Goal: Task Accomplishment & Management: Complete application form

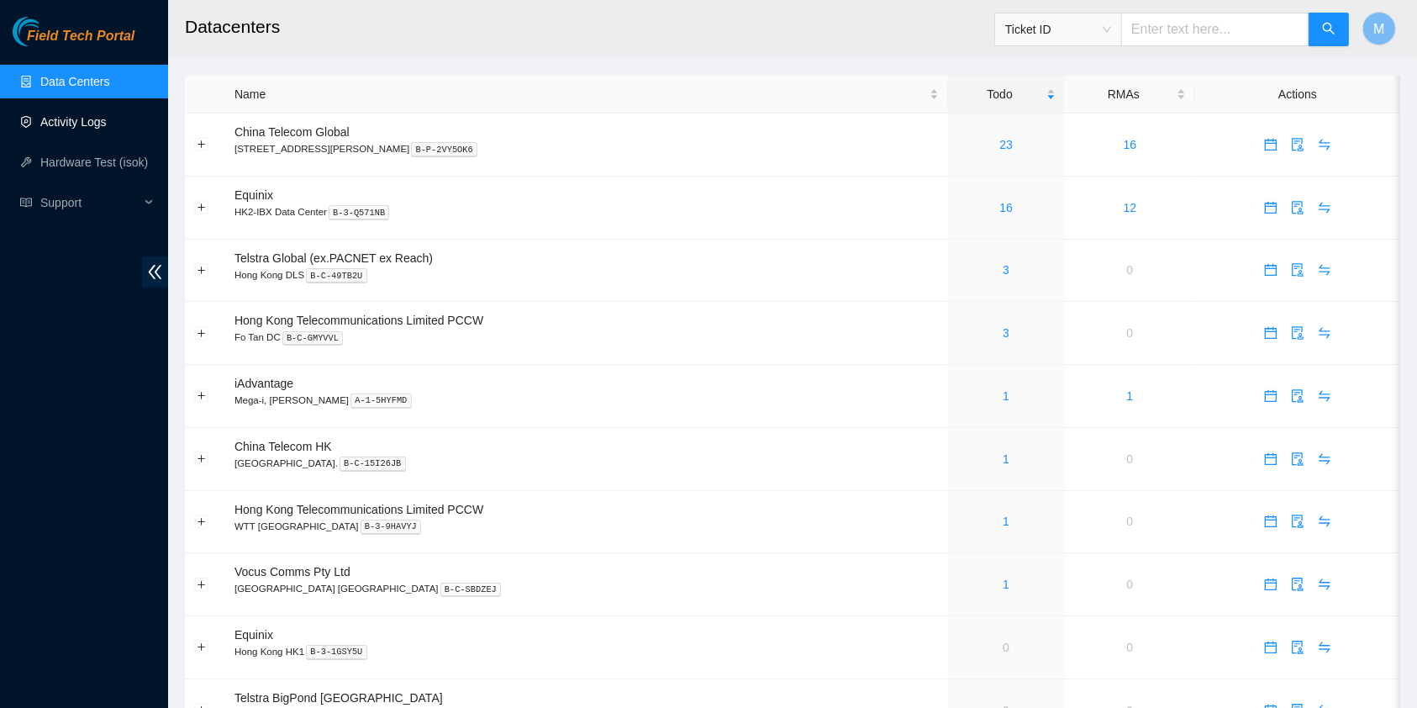
click at [107, 125] on link "Activity Logs" at bounding box center [73, 121] width 66 height 13
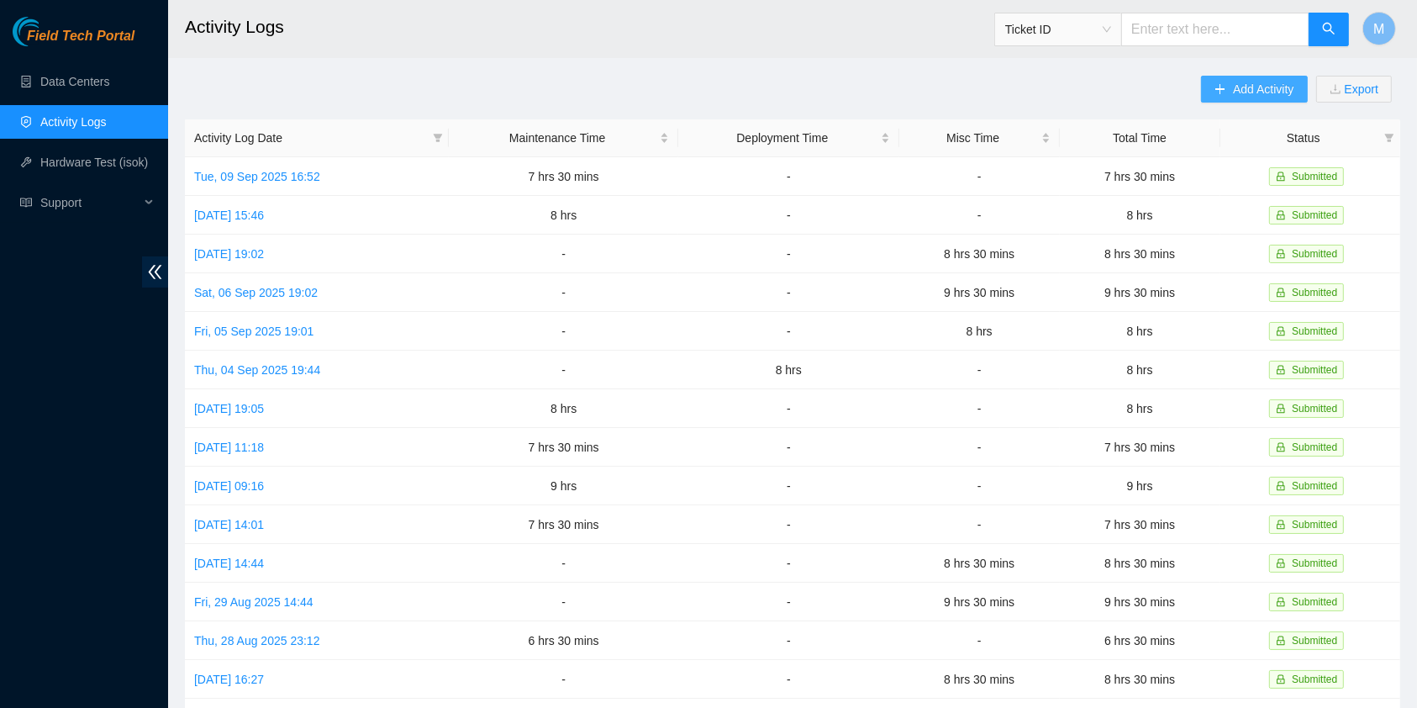
click at [1233, 86] on span "Add Activity" at bounding box center [1263, 89] width 60 height 18
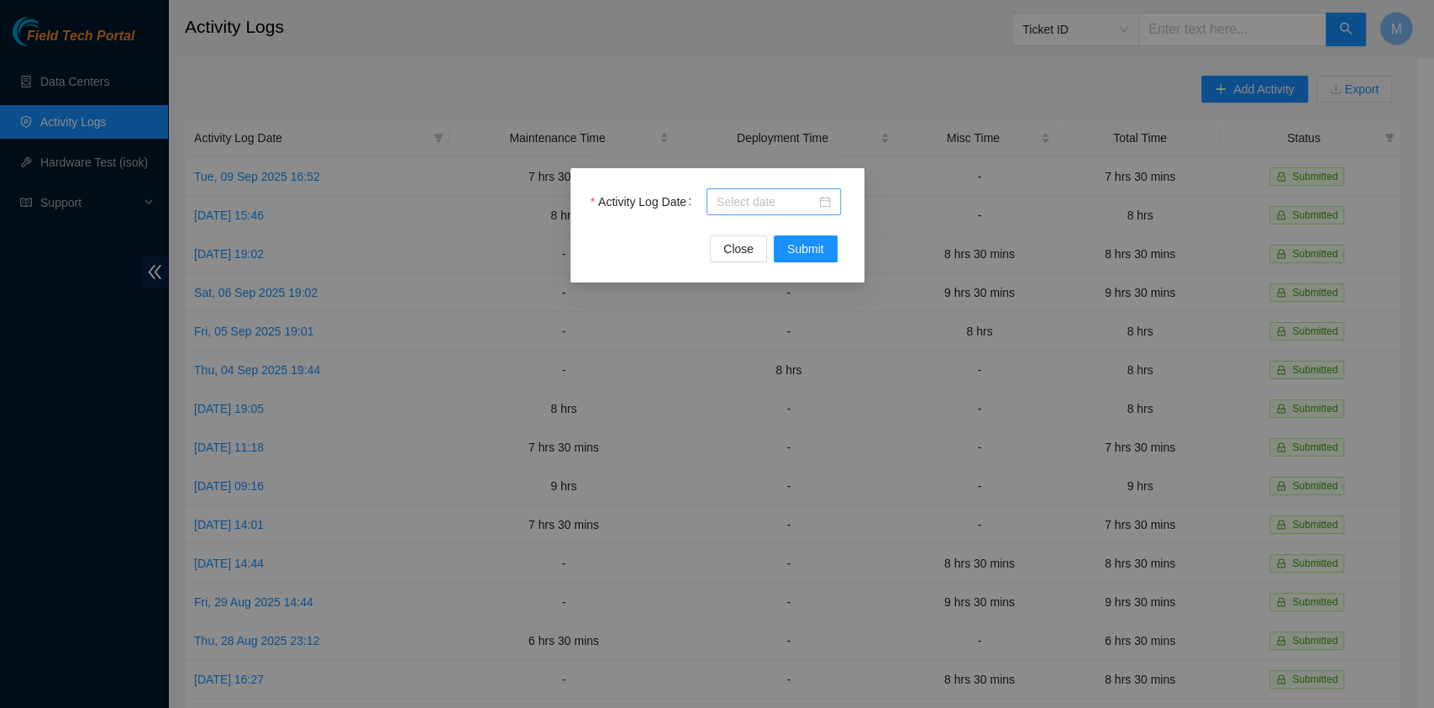
click at [753, 192] on input "Activity Log Date" at bounding box center [766, 201] width 99 height 18
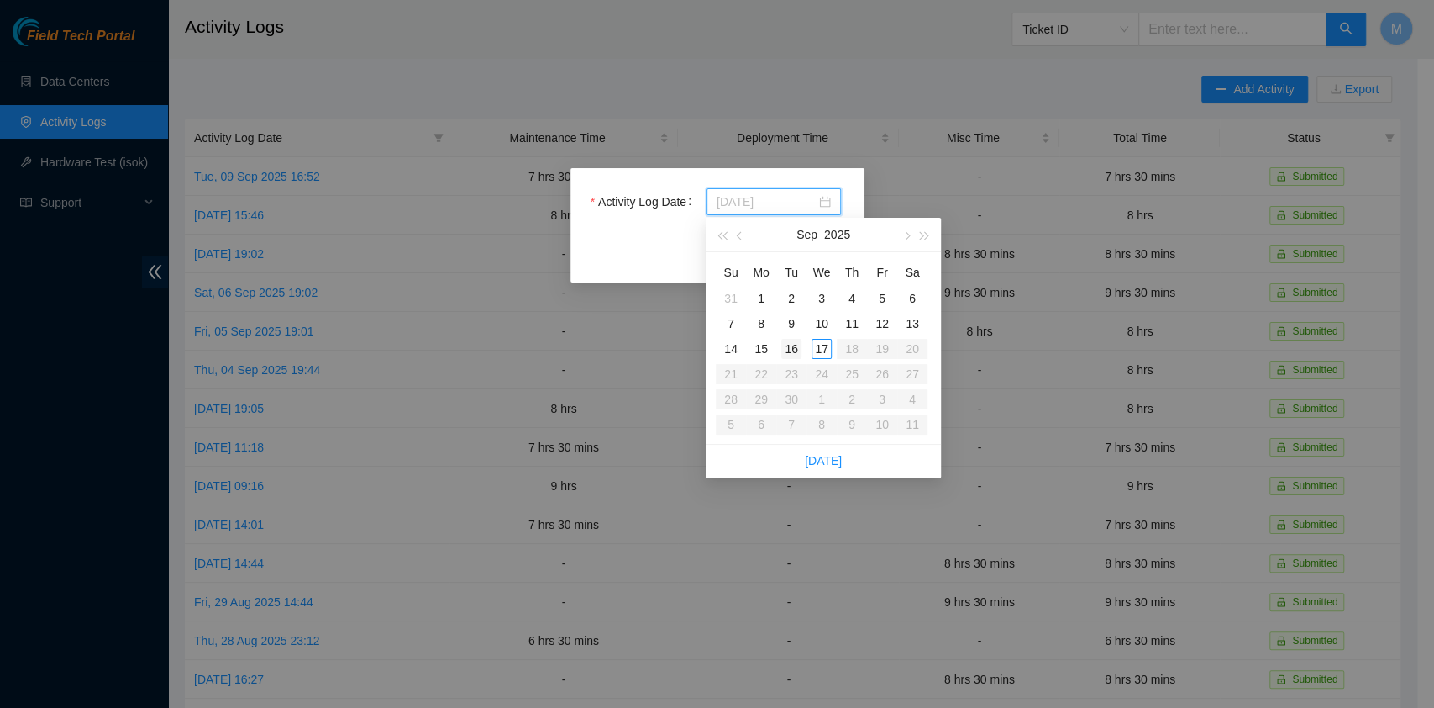
type input "2025-09-16"
click at [797, 349] on div "16" at bounding box center [791, 349] width 20 height 20
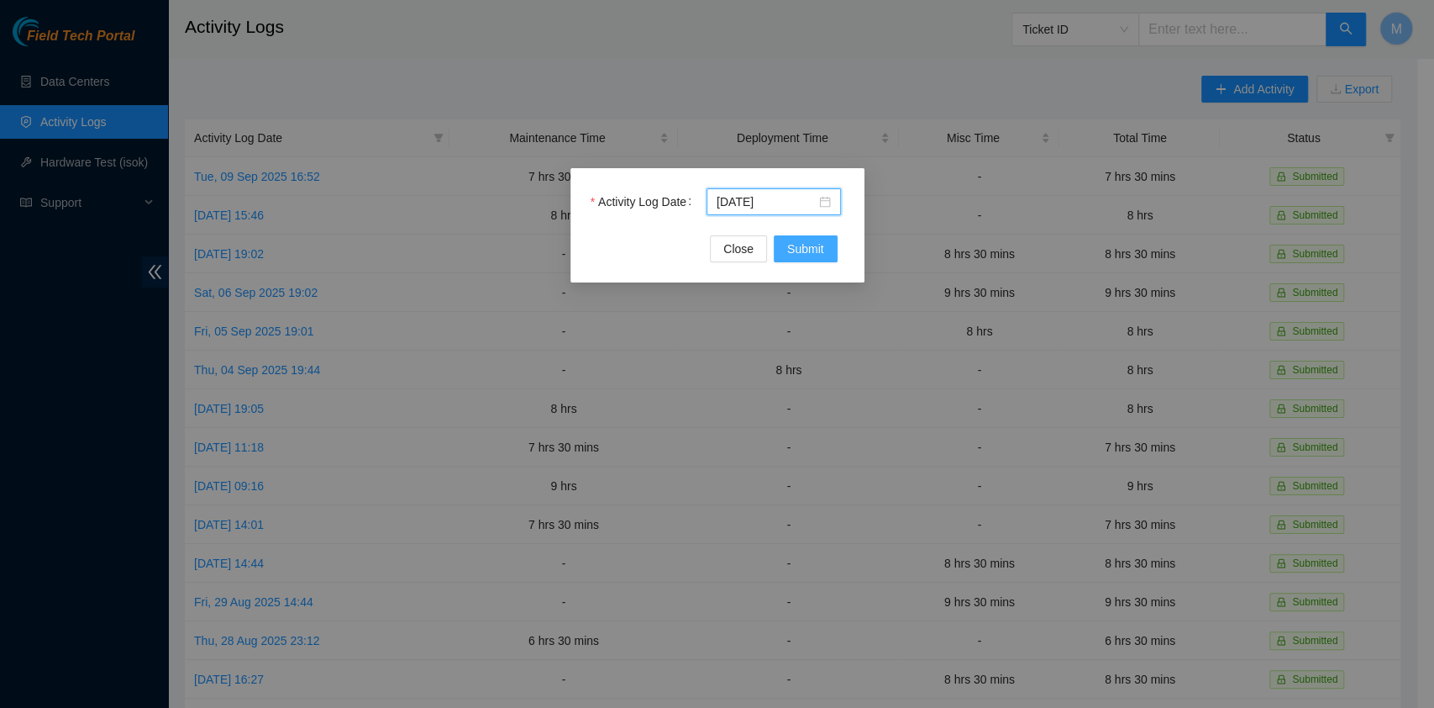
click at [807, 251] on span "Submit" at bounding box center [805, 248] width 37 height 18
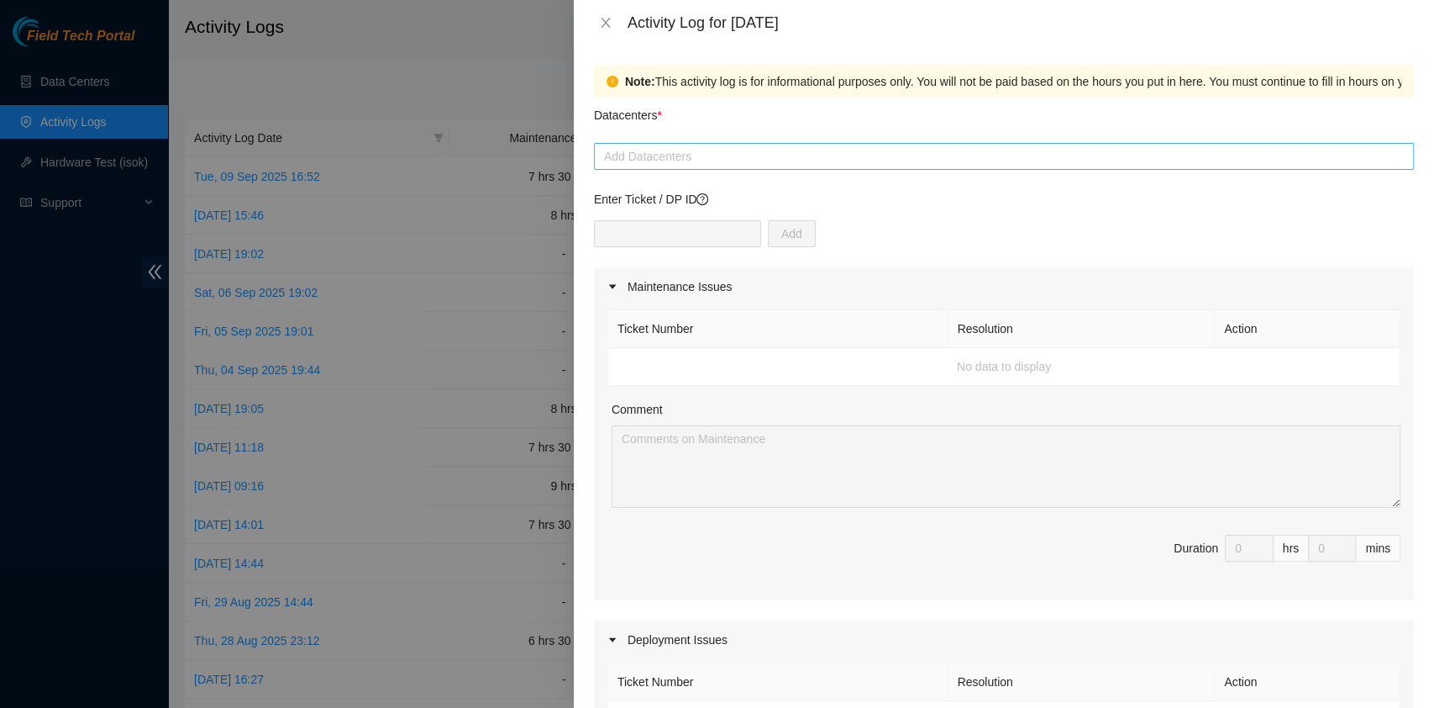
click at [692, 147] on div at bounding box center [1004, 156] width 812 height 20
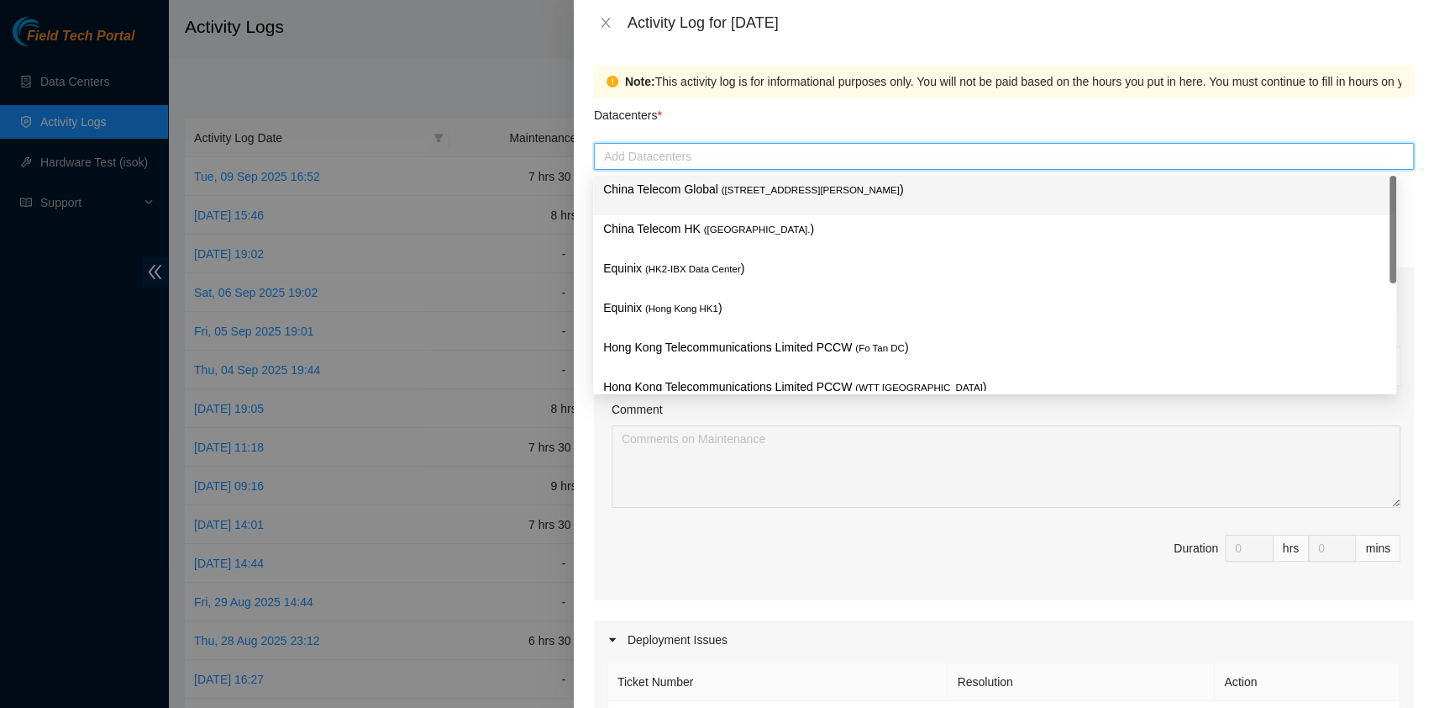
click at [706, 194] on p "China Telecom Global ( Room B11, 2/F, 18 Chun Yat Street, TKO , Hong Kong )" at bounding box center [994, 189] width 783 height 19
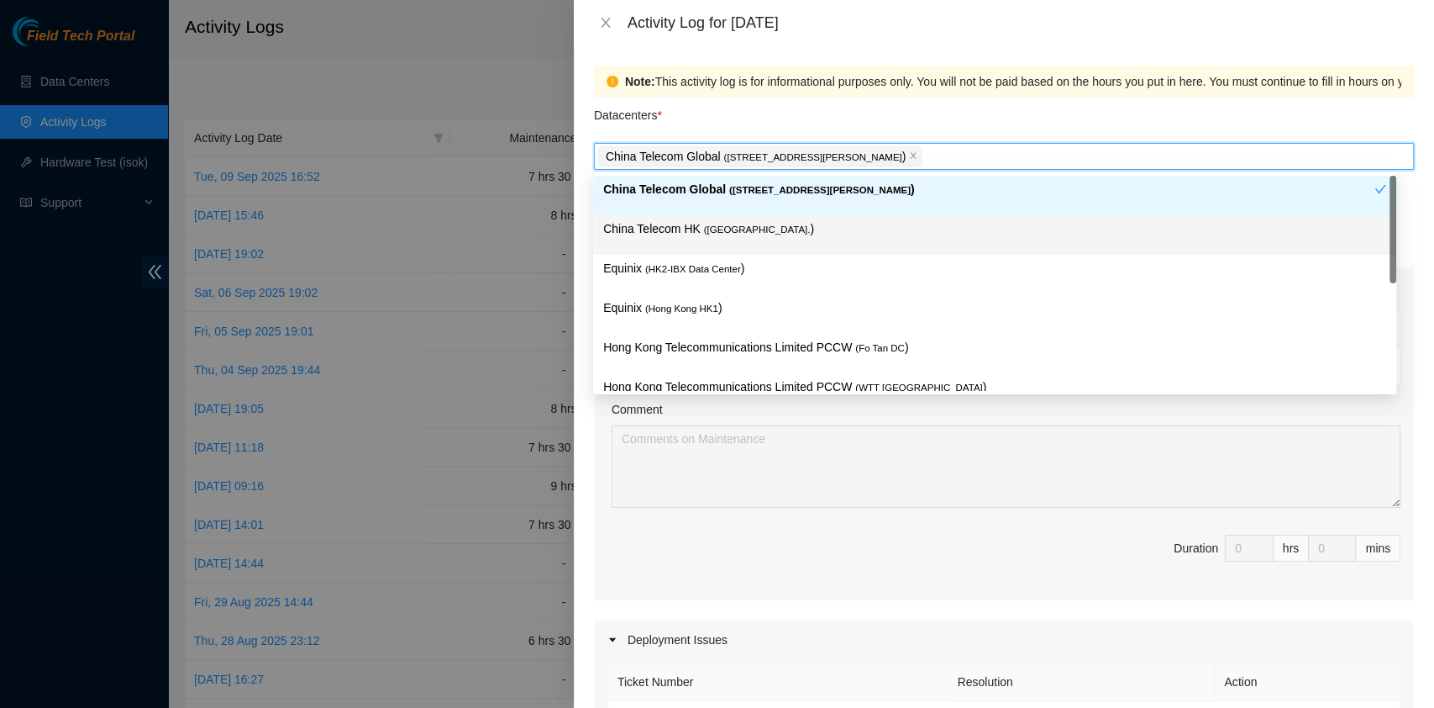
click at [697, 236] on p "China Telecom HK ( Hong Kong. )" at bounding box center [994, 228] width 783 height 19
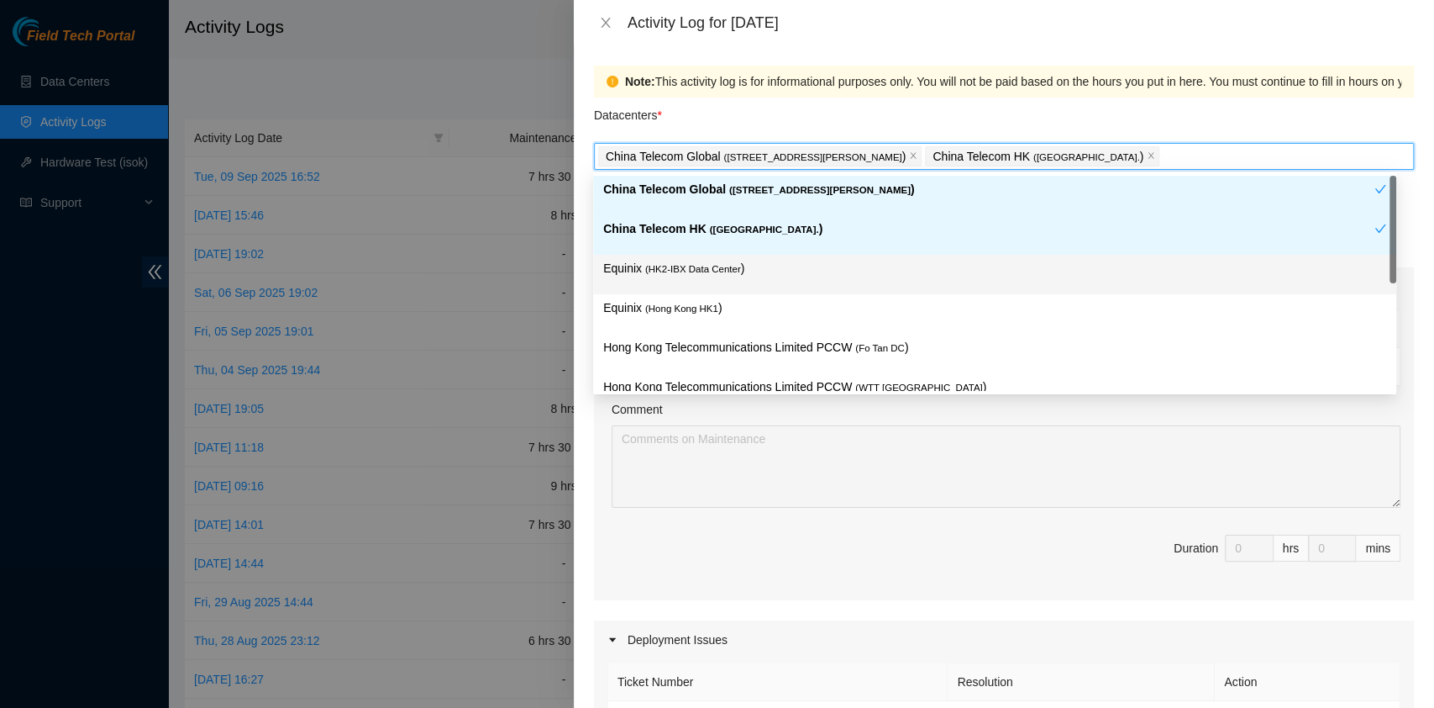
click at [692, 272] on span "( HK2-IBX Data Center" at bounding box center [693, 269] width 96 height 10
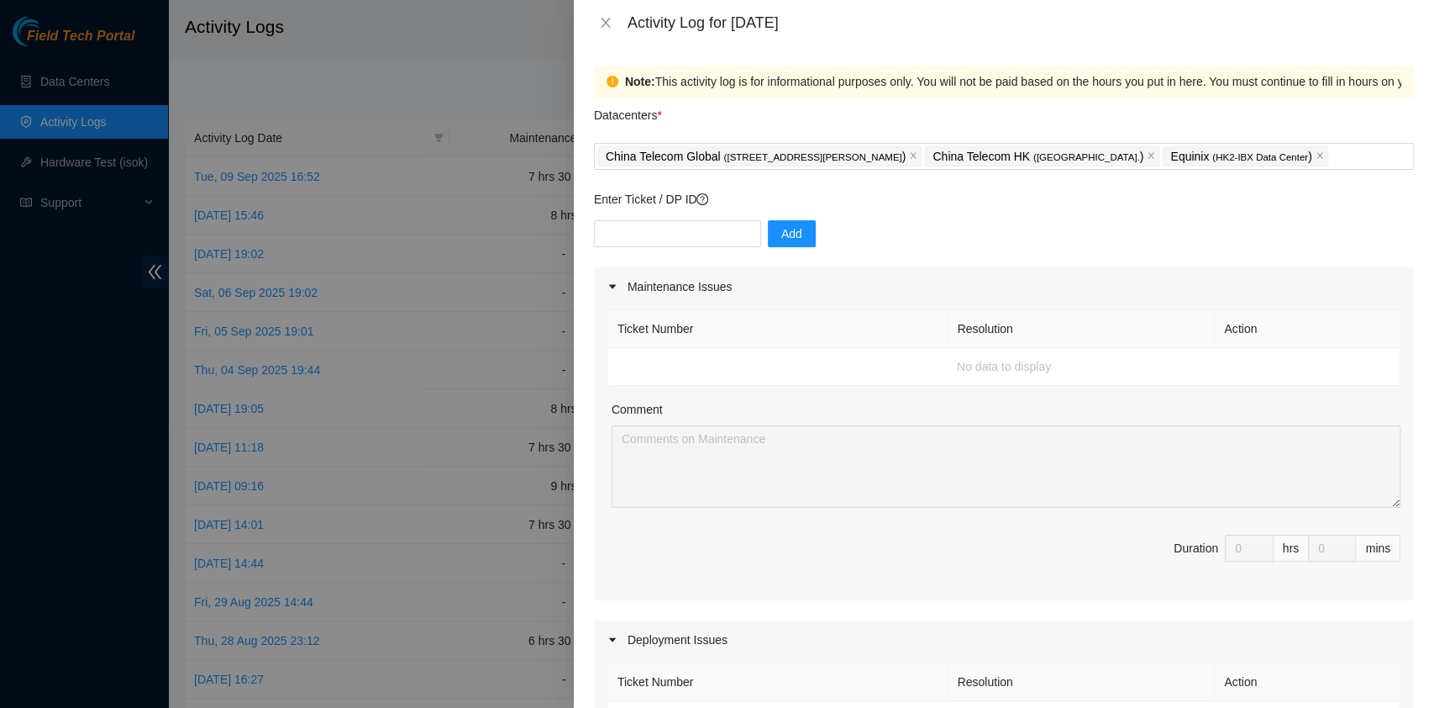
click at [823, 306] on div "Ticket Number Resolution Action No data to display Comment Duration 0 hrs 0 mins" at bounding box center [1004, 453] width 820 height 294
click at [719, 239] on input "text" at bounding box center [677, 233] width 167 height 27
paste input "B-W-13DY93R"
type input "B-W-13DY93R"
click at [781, 235] on span "Add" at bounding box center [791, 233] width 21 height 18
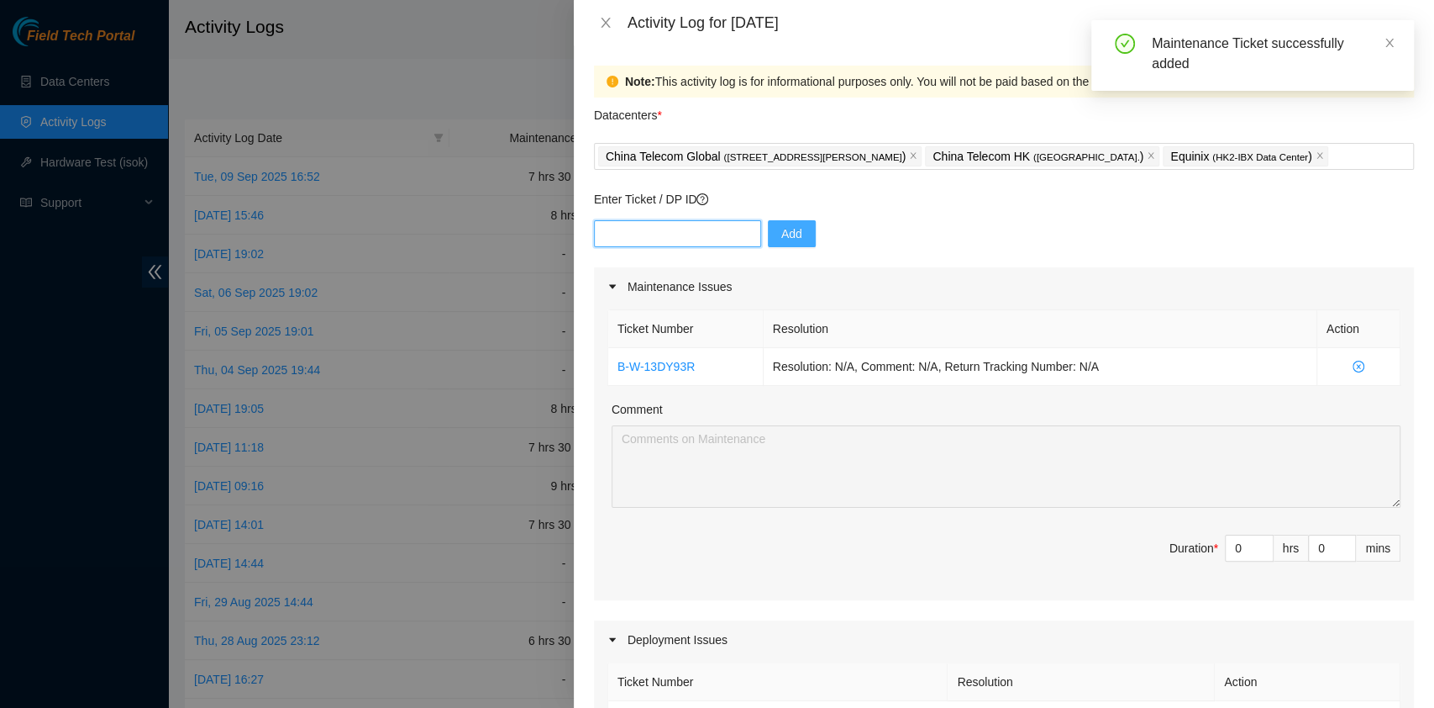
click at [704, 226] on input "text" at bounding box center [677, 233] width 167 height 27
paste input "B-V-5UEMZQ7"
type input "B-V-5UEMZQ7"
click at [781, 239] on span "Add" at bounding box center [791, 233] width 21 height 18
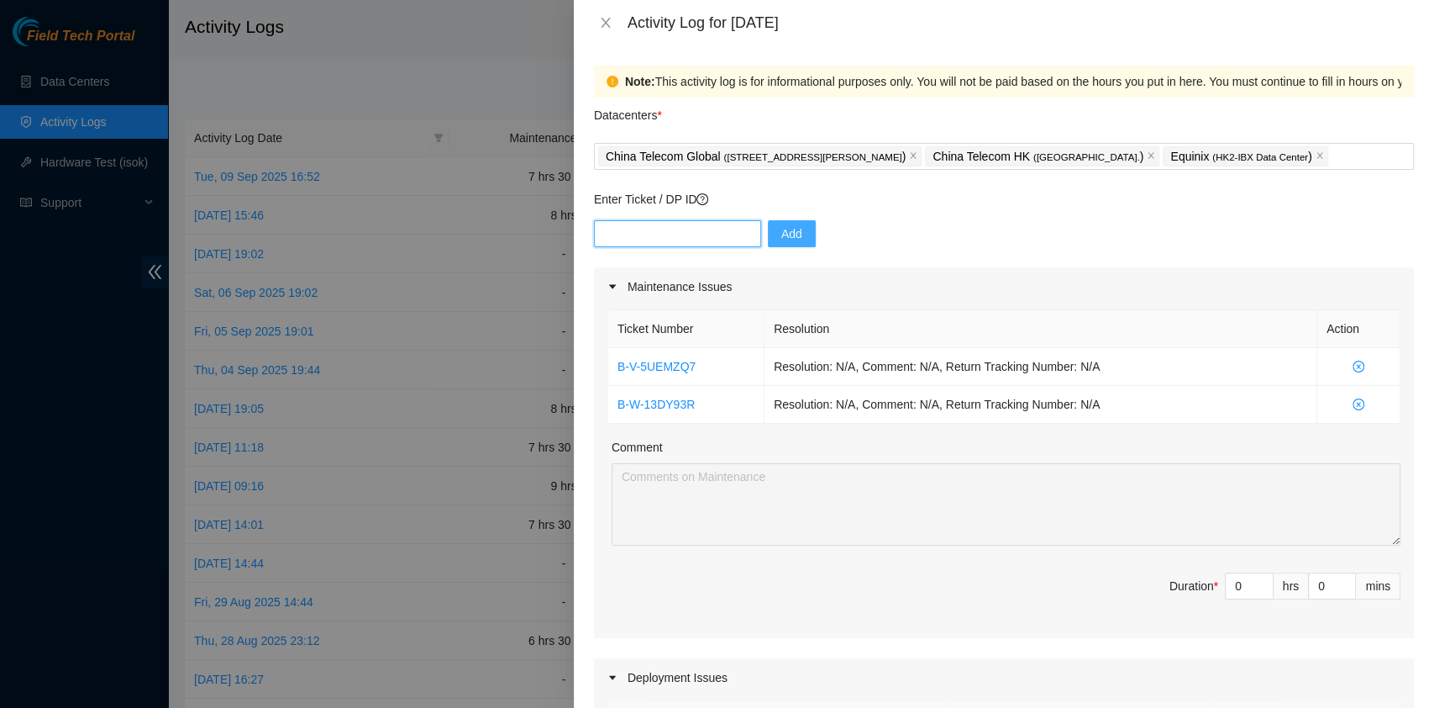
click at [692, 224] on input "text" at bounding box center [677, 233] width 167 height 27
paste input "B-W-14U6S4F"
type input "B-W-14U6S4F"
click at [768, 234] on button "Add" at bounding box center [792, 233] width 48 height 27
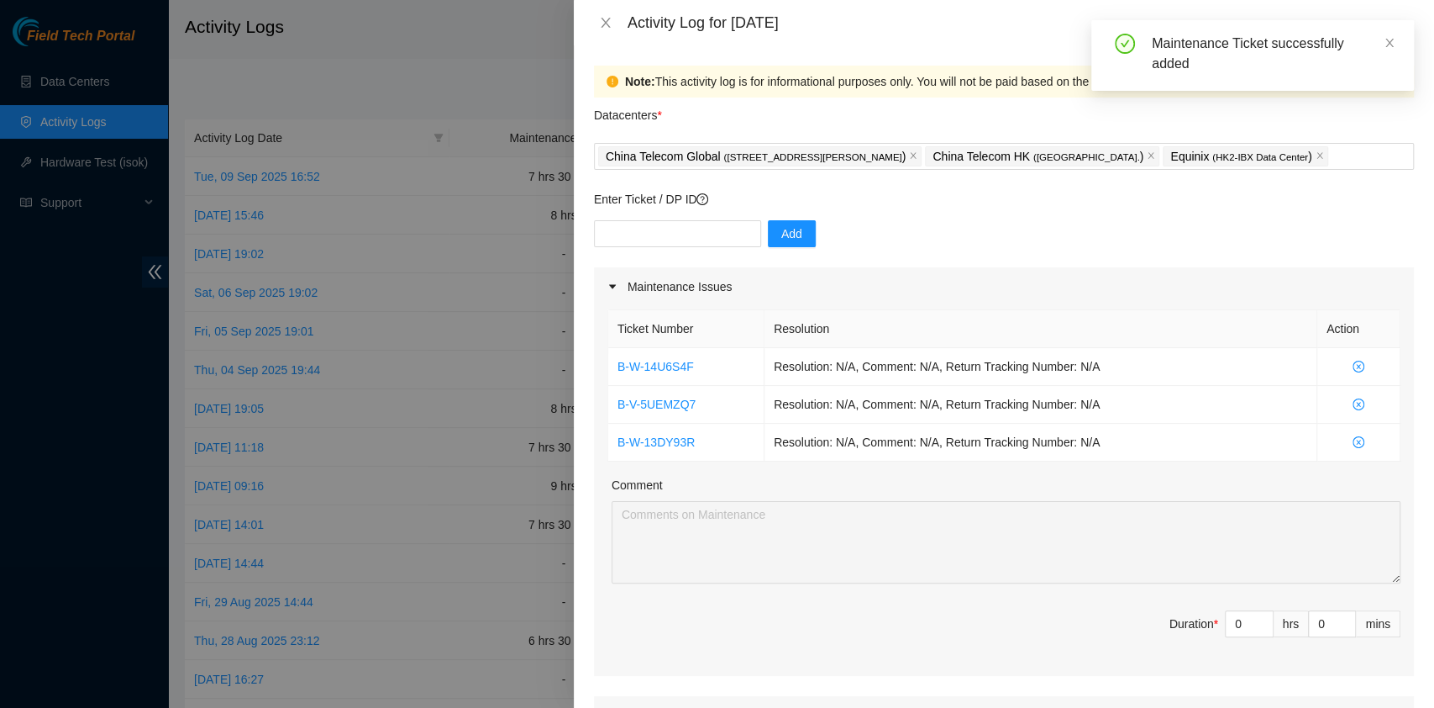
click at [697, 216] on div "Enter Ticket / DP ID Add" at bounding box center [1004, 228] width 820 height 77
click at [705, 229] on input "text" at bounding box center [677, 233] width 167 height 27
paste input "B-V-5UG8BMD"
type input "B-V-5UG8BMD"
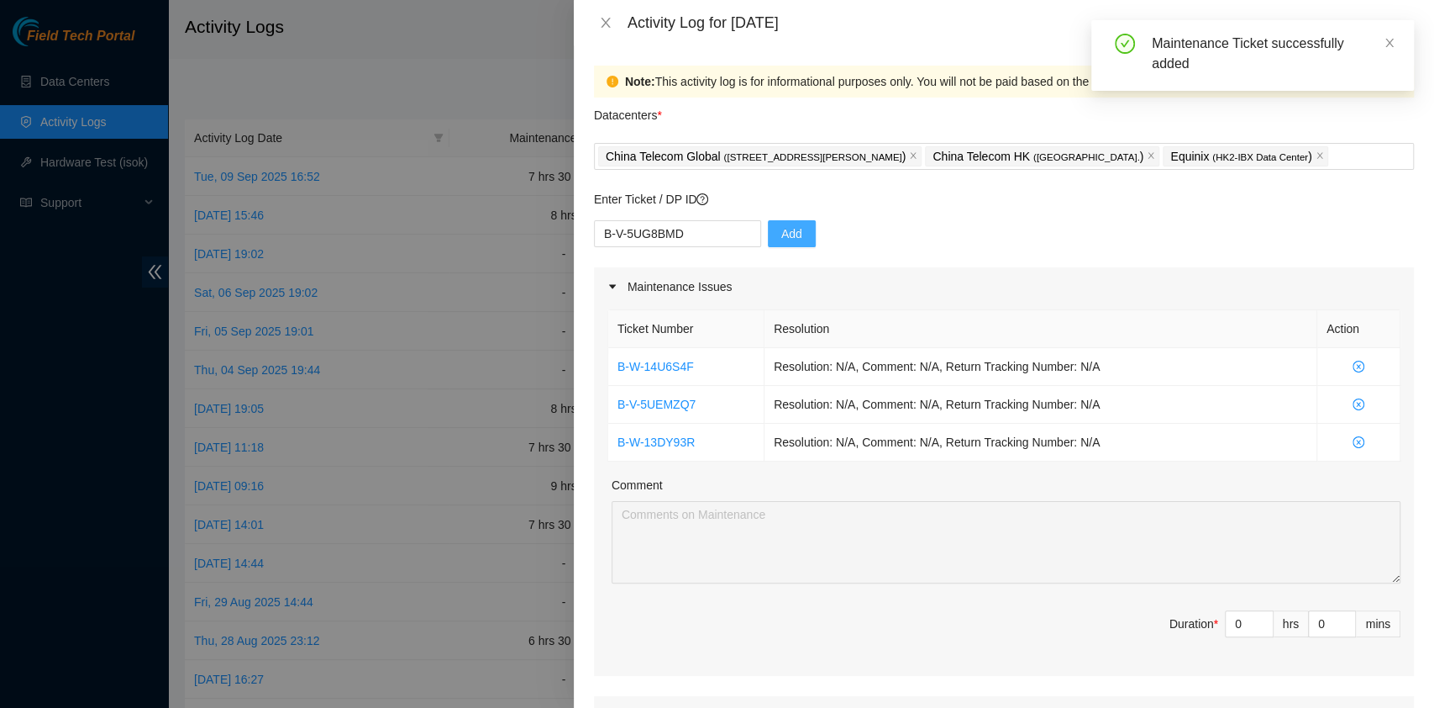
click at [768, 229] on button "Add" at bounding box center [792, 233] width 48 height 27
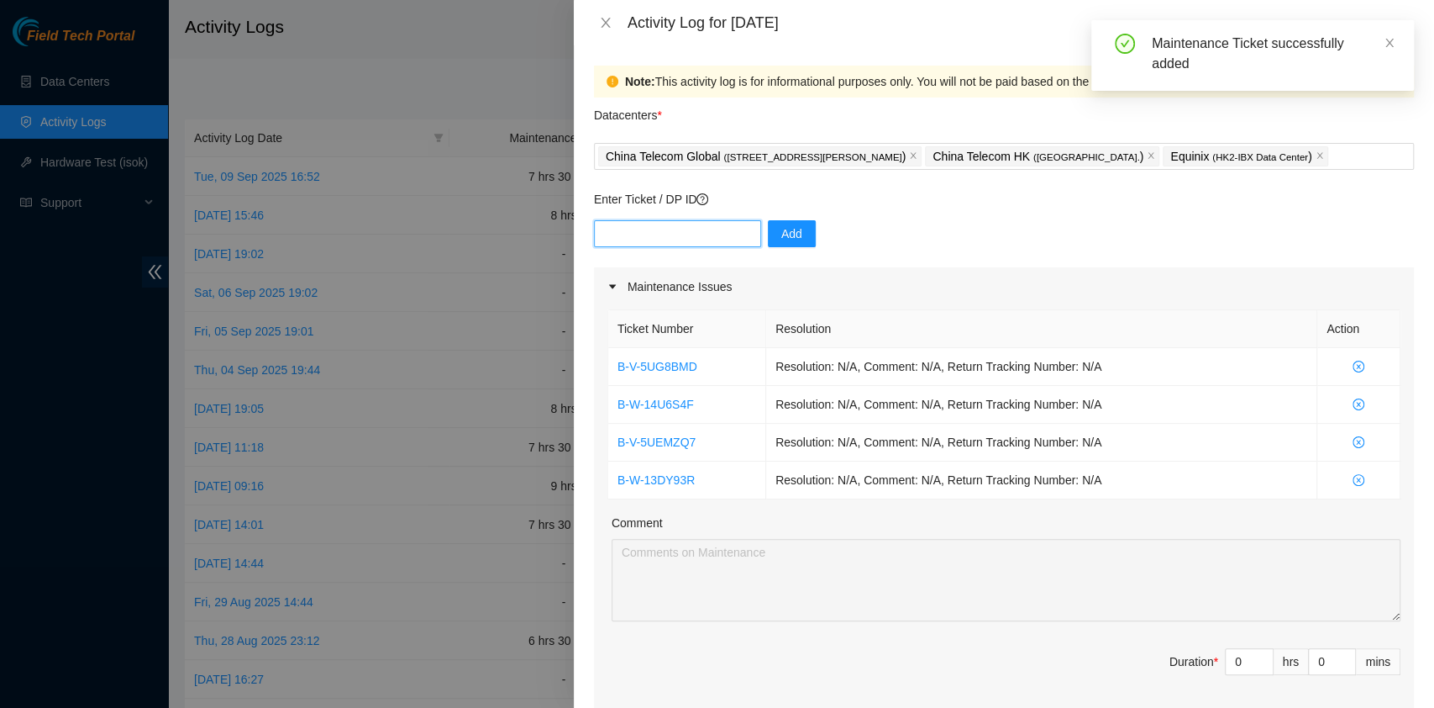
click at [676, 237] on input "text" at bounding box center [677, 233] width 167 height 27
paste input "B-W-14H8LTV"
type input "B-W-14H8LTV"
click at [791, 237] on button "Add" at bounding box center [792, 233] width 48 height 27
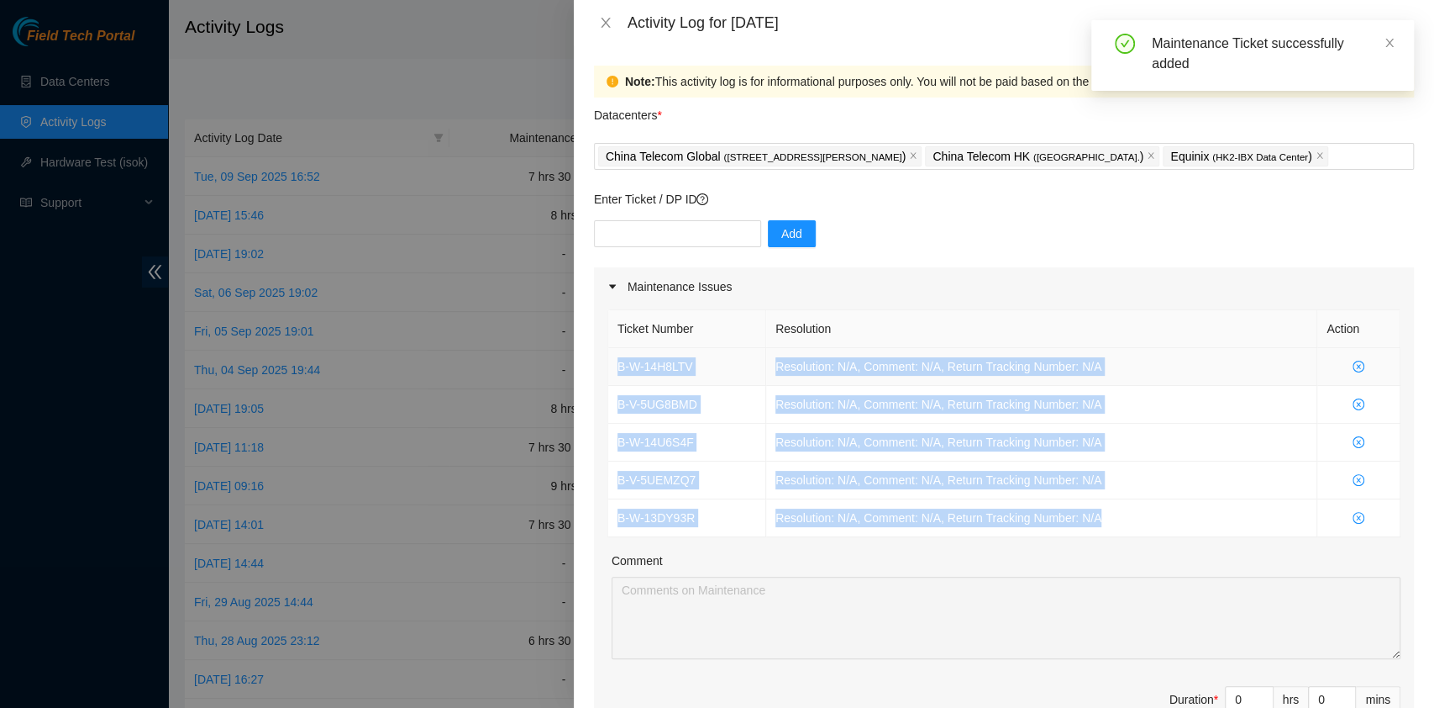
drag, startPoint x: 1193, startPoint y: 519, endPoint x: 618, endPoint y: 366, distance: 594.7
click at [618, 366] on tbody "B-W-14H8LTV Resolution: N/A, Comment: N/A, Return Tracking Number: N/A B-V-5UG8…" at bounding box center [1004, 442] width 792 height 189
copy tbody "B-W-14H8LTV Resolution: N/A, Comment: N/A, Return Tracking Number: N/A B-V-5UG8…"
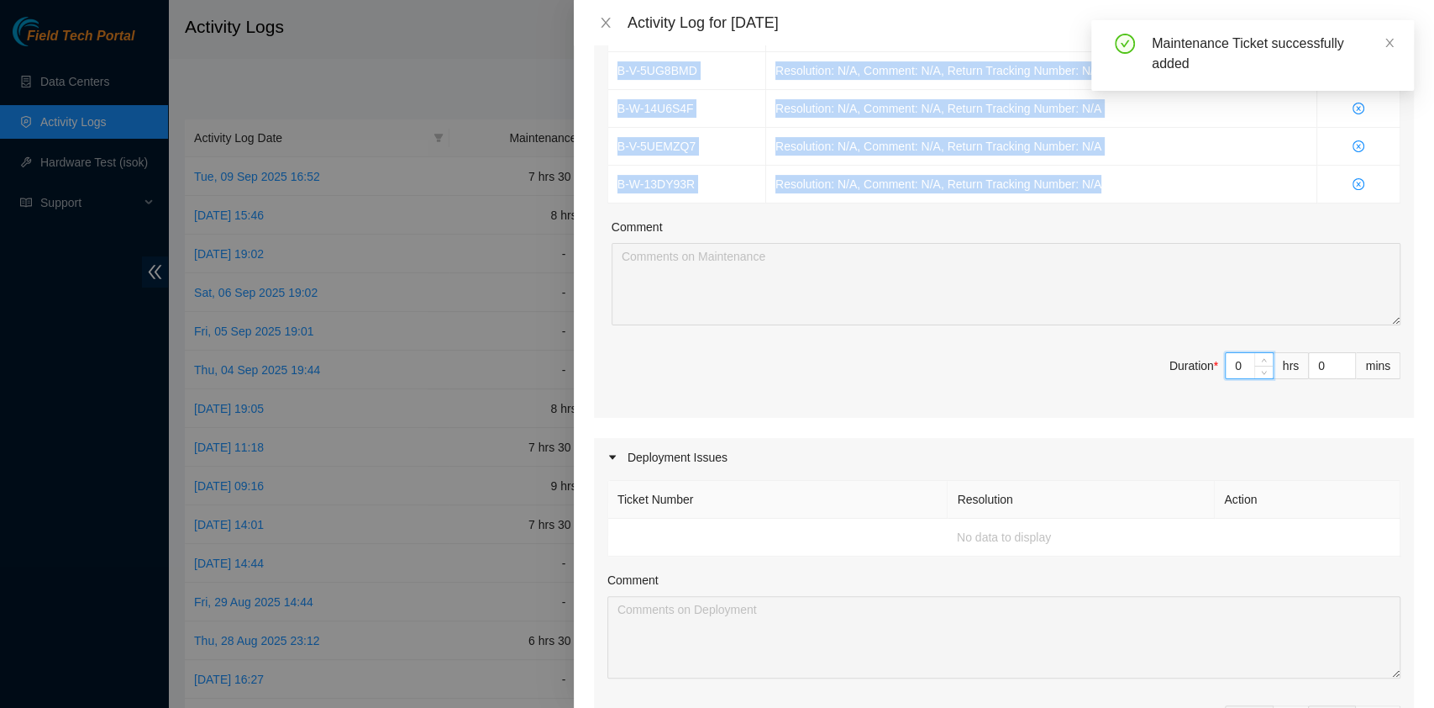
scroll to position [335, 0]
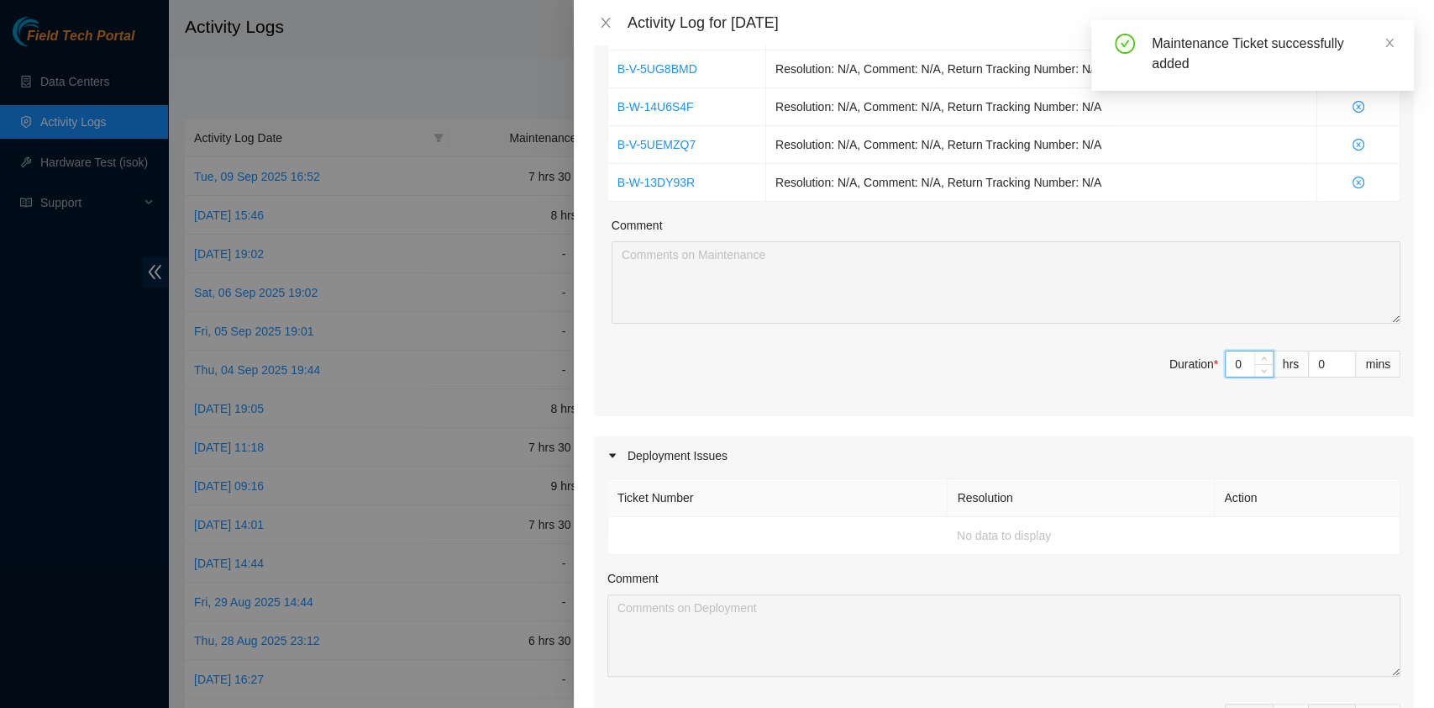
drag, startPoint x: 1234, startPoint y: 365, endPoint x: 1210, endPoint y: 360, distance: 24.1
click at [1226, 360] on input "0" at bounding box center [1249, 363] width 47 height 25
type input "8"
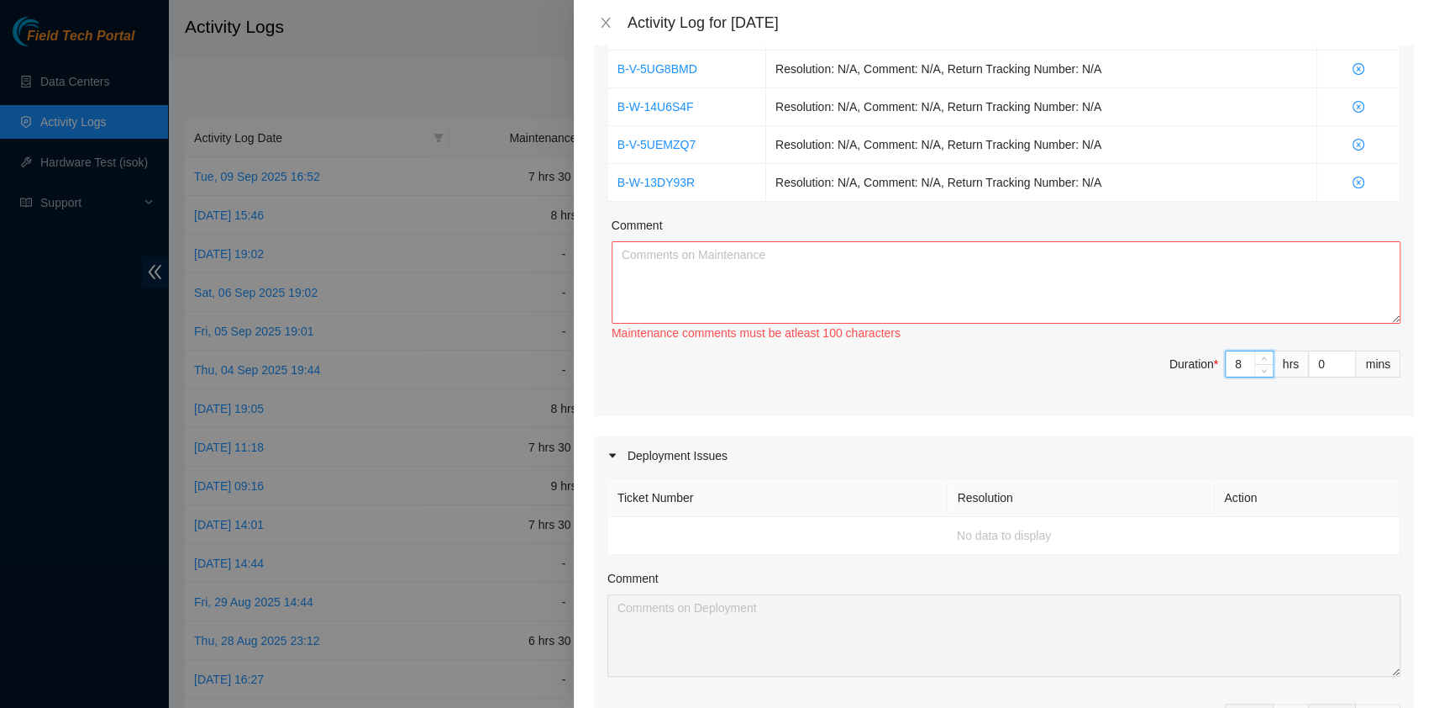
type input "8"
type input "3"
type input "39"
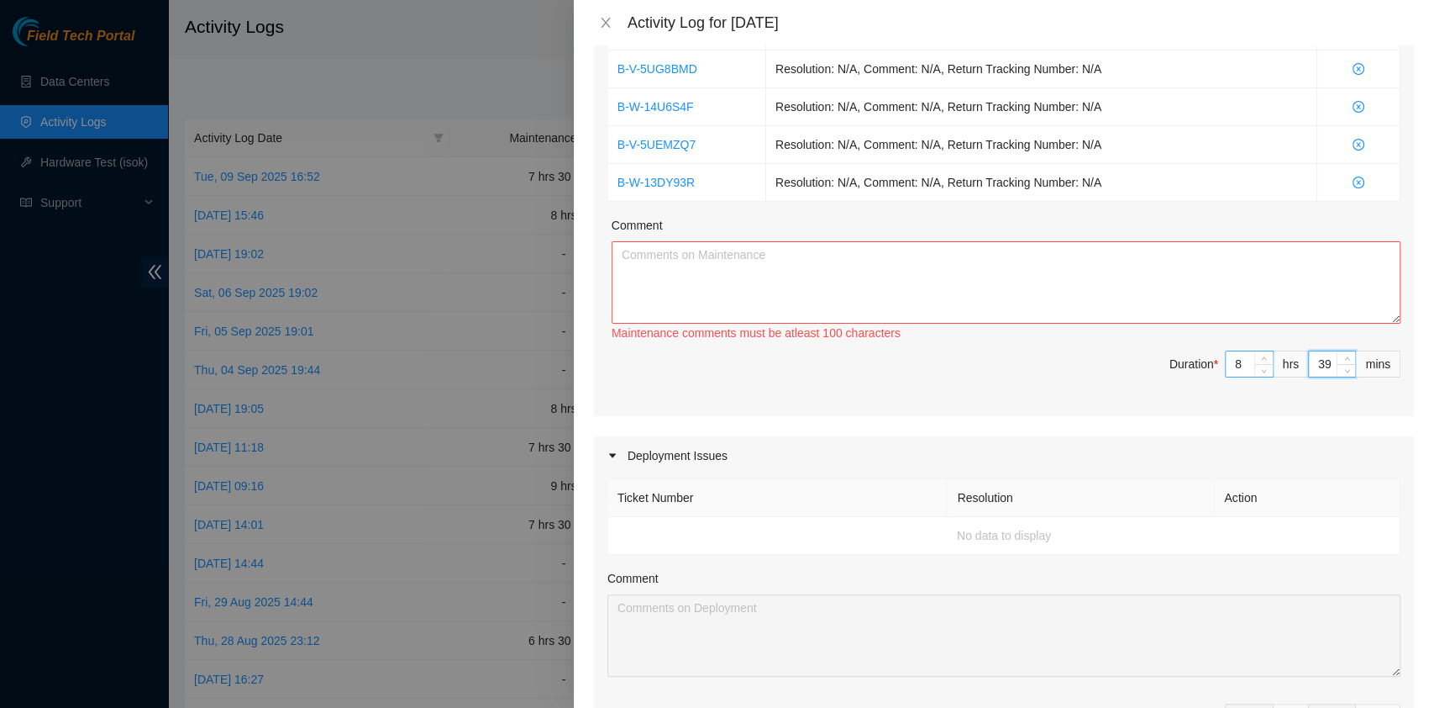
type input "3"
type input "30"
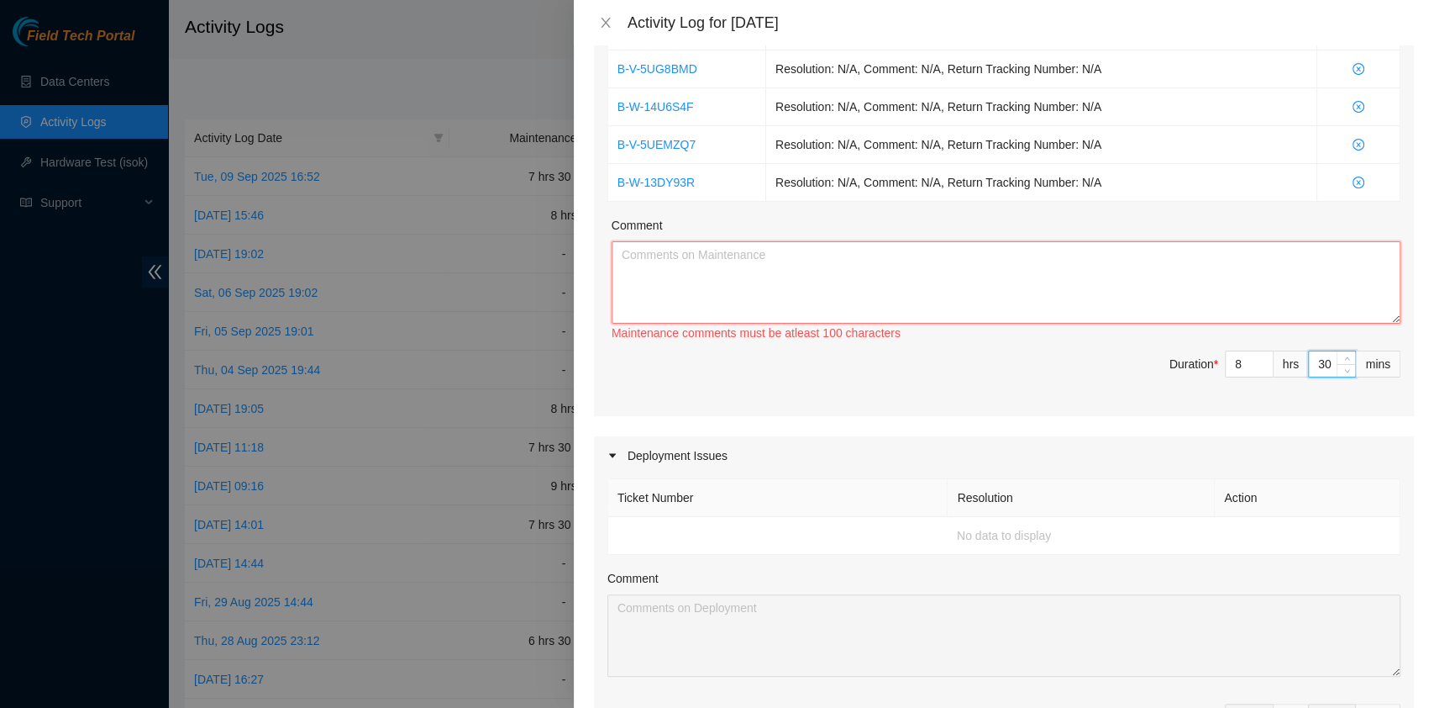
click at [706, 288] on textarea "Comment" at bounding box center [1006, 282] width 789 height 82
paste textarea "B-W-14H8LTV Resolution: N/A, Comment: N/A, Return Tracking Number: N/A B-V-5UG8…"
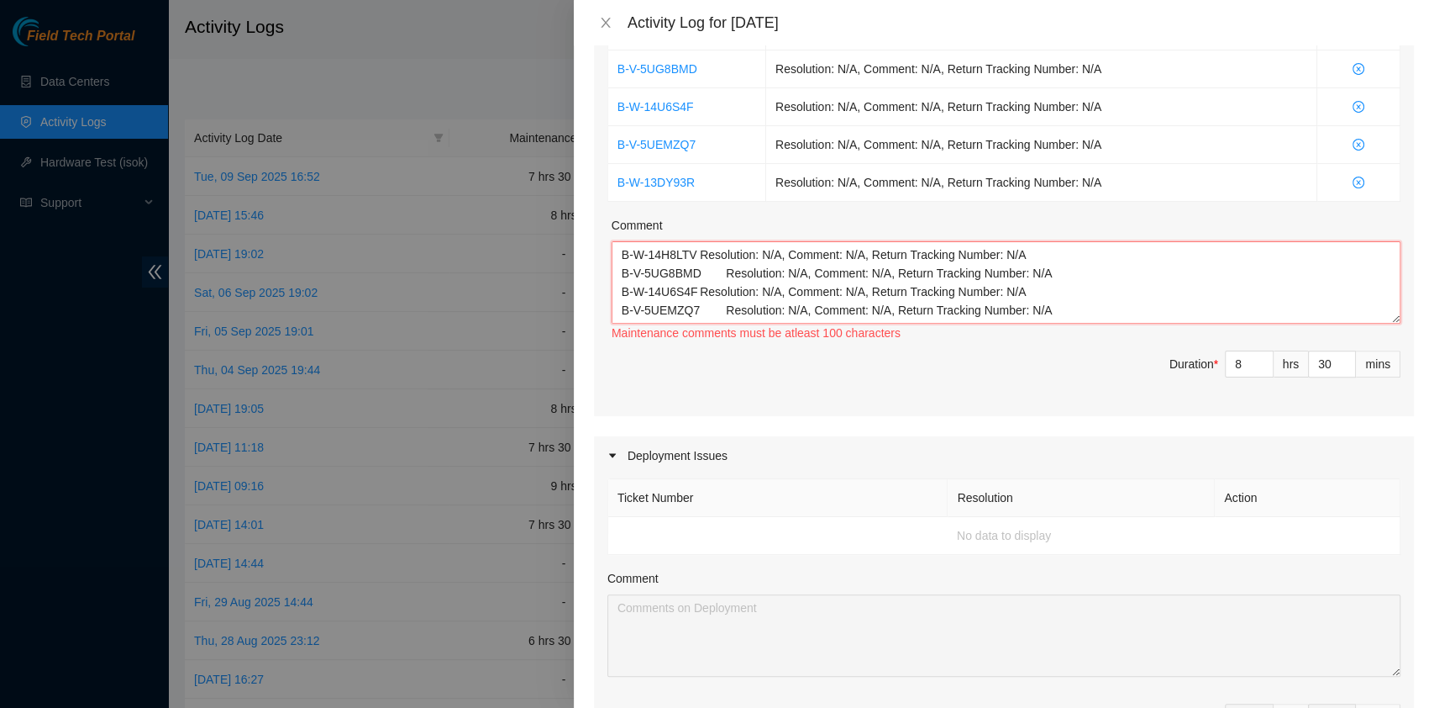
scroll to position [13, 0]
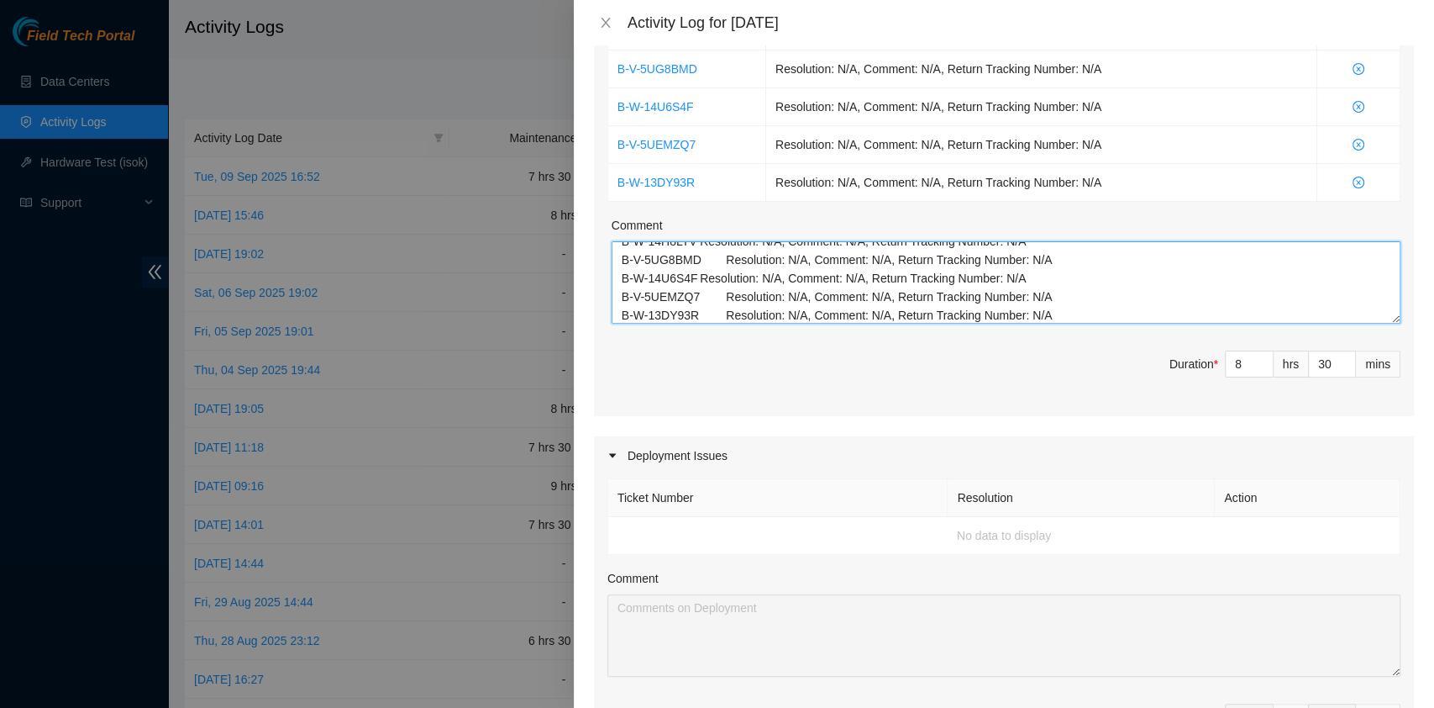
click at [1121, 291] on textarea "B-W-14H8LTV Resolution: N/A, Comment: N/A, Return Tracking Number: N/A B-V-5UG8…" at bounding box center [1006, 282] width 789 height 82
paste textarea "B-W-15OW7PZ Resolution: Rebooted, Reseated components, Rescued, Comment: passed…"
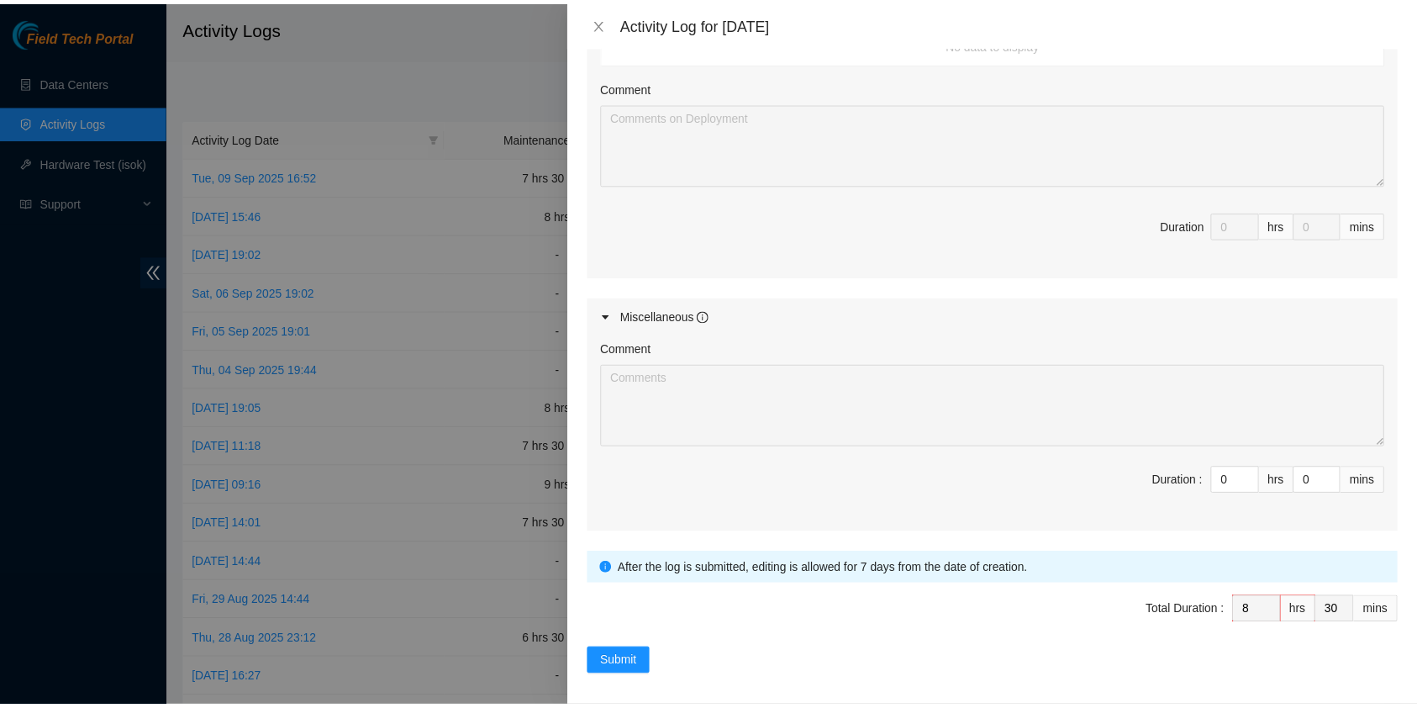
scroll to position [834, 0]
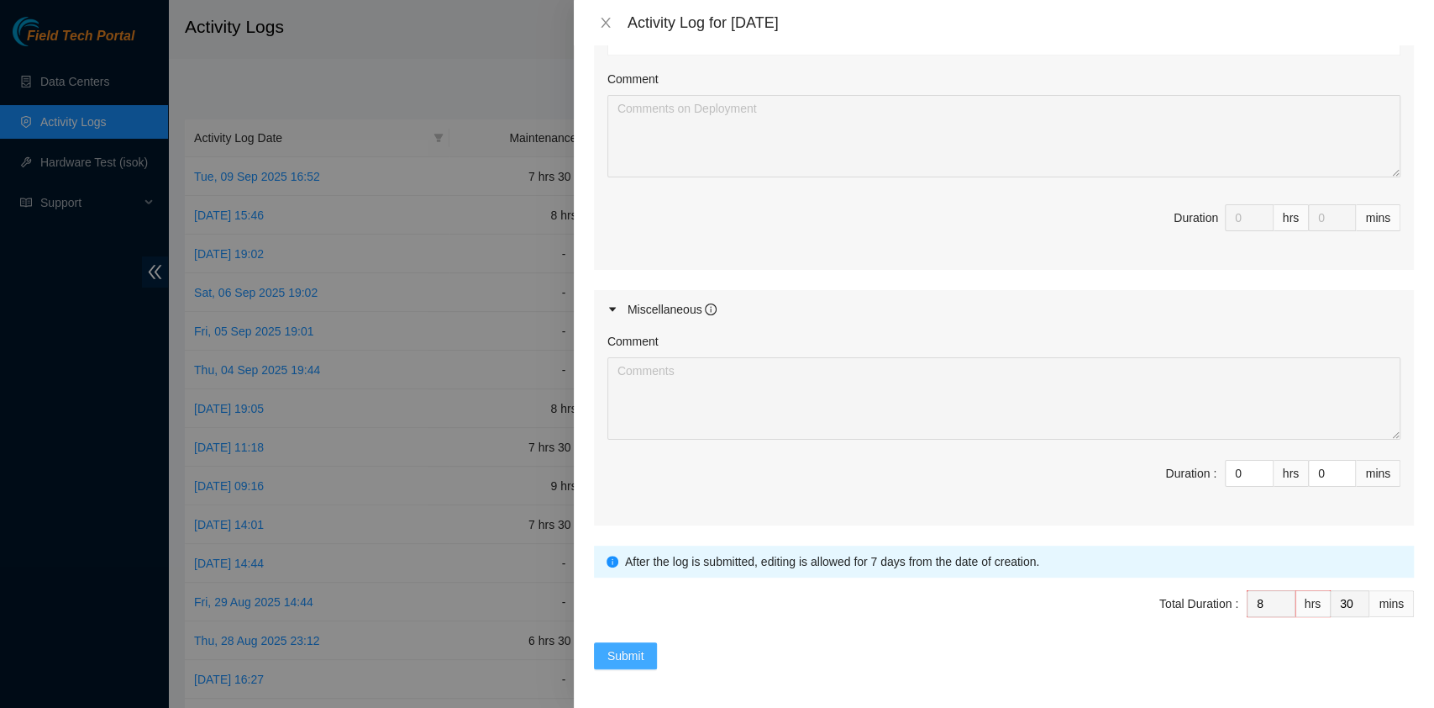
type textarea "B-W-14H8LTV Resolution: N/A, Comment: N/A, Return Tracking Number: N/A B-V-5UG8…"
click at [634, 651] on span "Submit" at bounding box center [626, 655] width 37 height 18
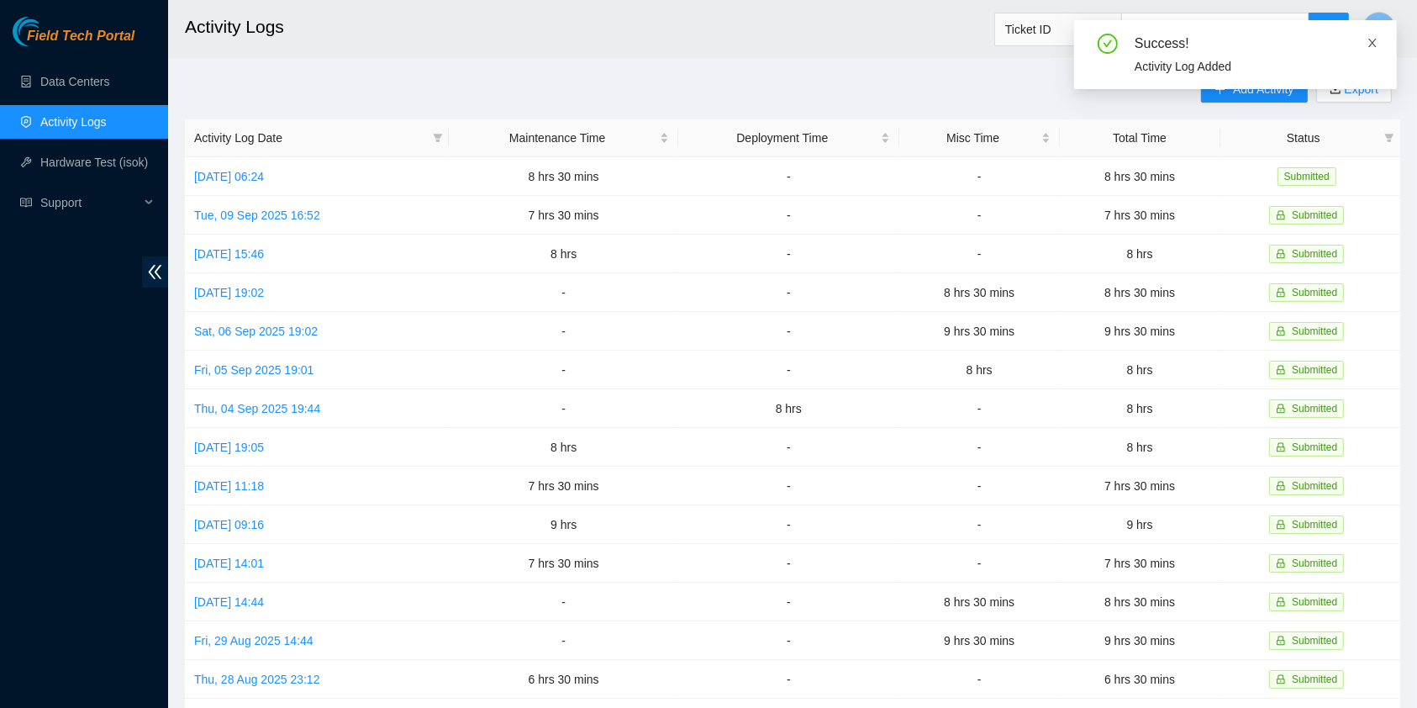
click at [1374, 41] on icon "close" at bounding box center [1372, 43] width 12 height 12
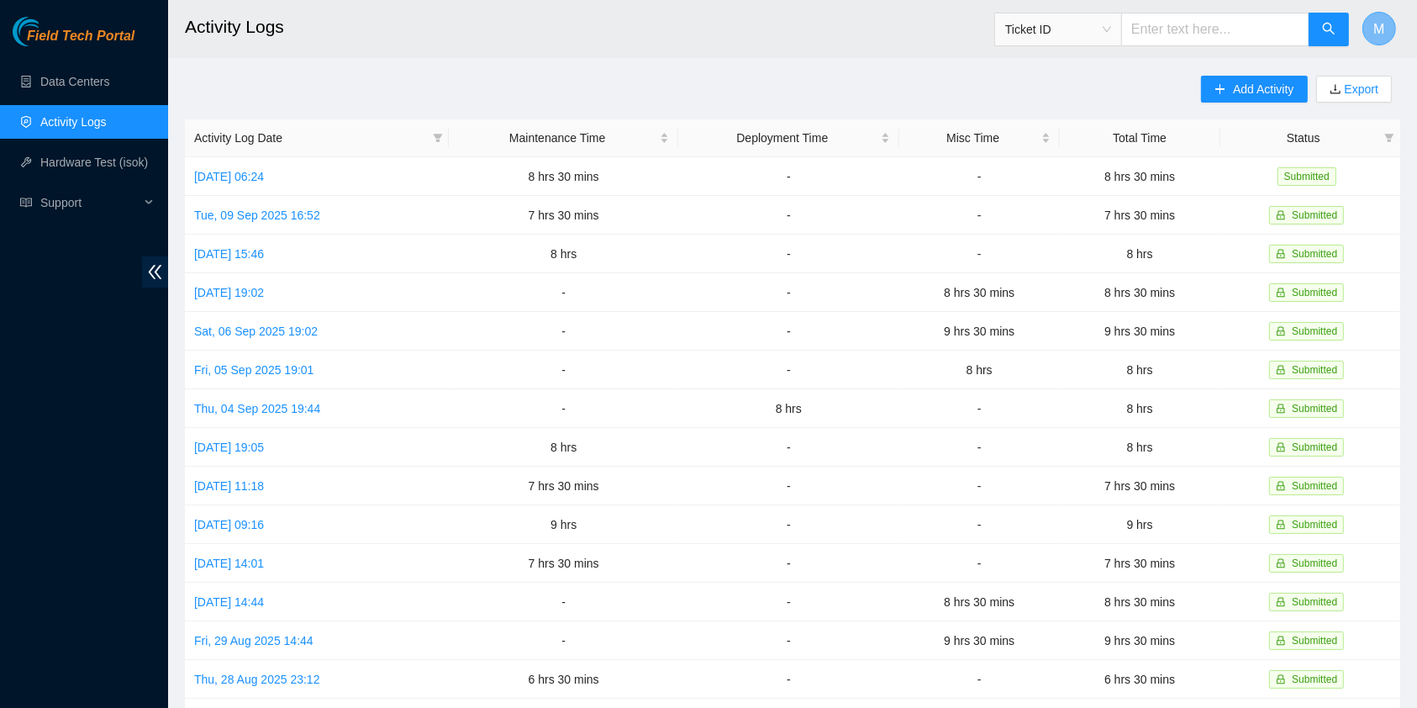
click at [1373, 29] on span "M" at bounding box center [1378, 28] width 11 height 21
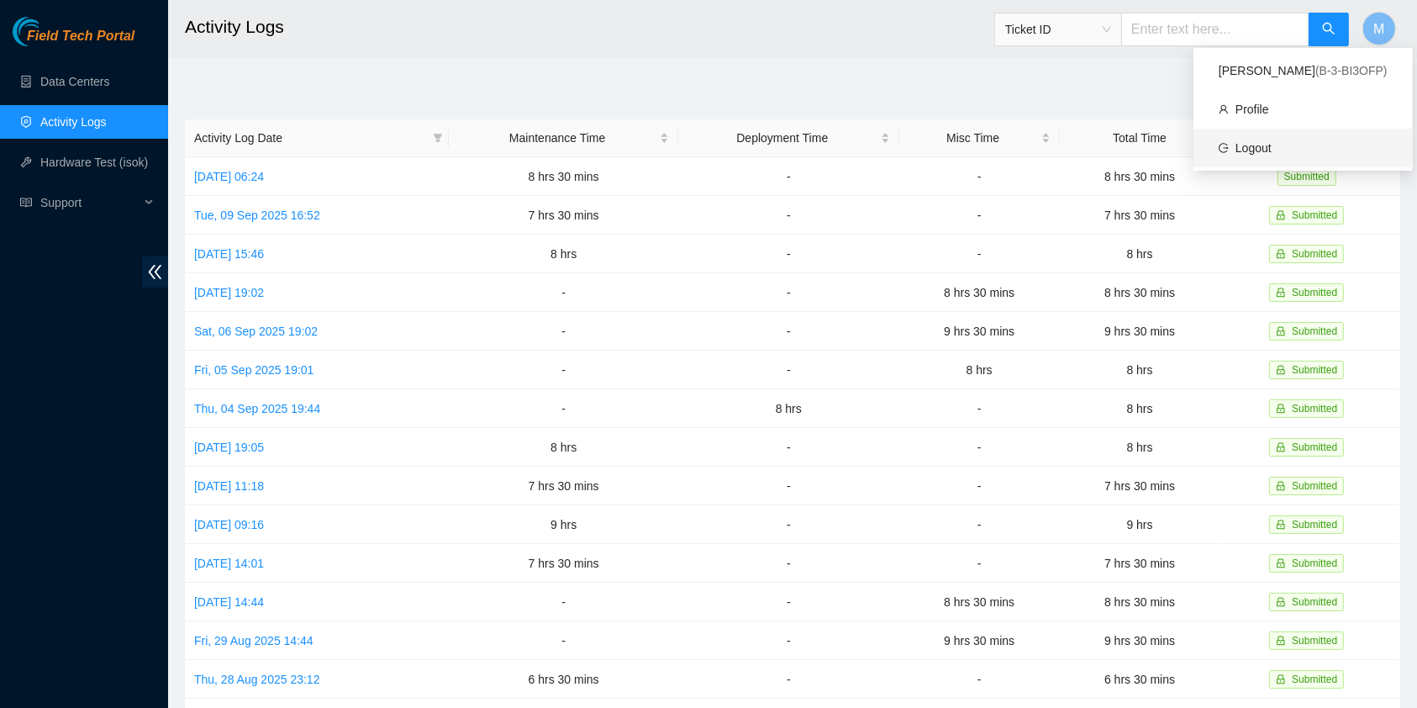
click at [1271, 150] on link "Logout" at bounding box center [1253, 147] width 36 height 13
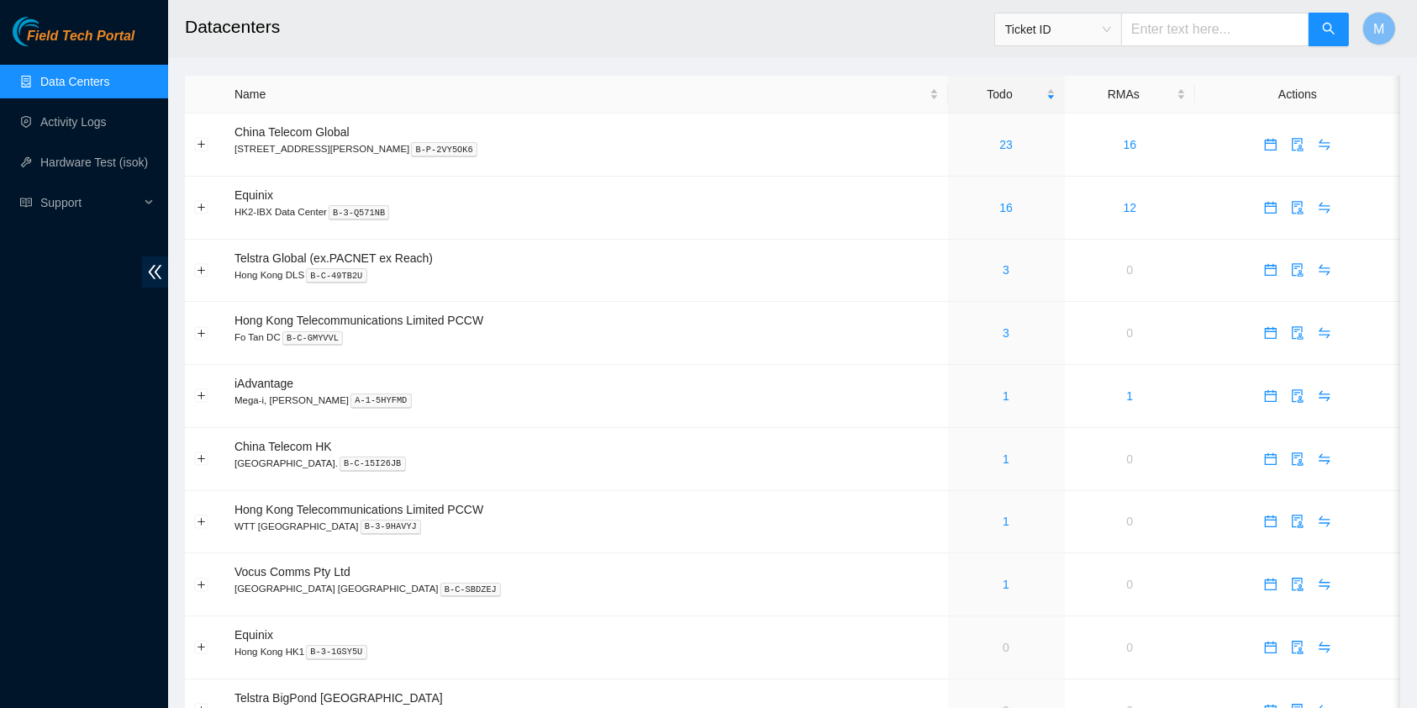
click at [50, 379] on div "Field Tech Portal Data Centers Activity Logs Hardware Test (isok) Support" at bounding box center [84, 362] width 168 height 691
click at [999, 142] on link "23" at bounding box center [1005, 144] width 13 height 13
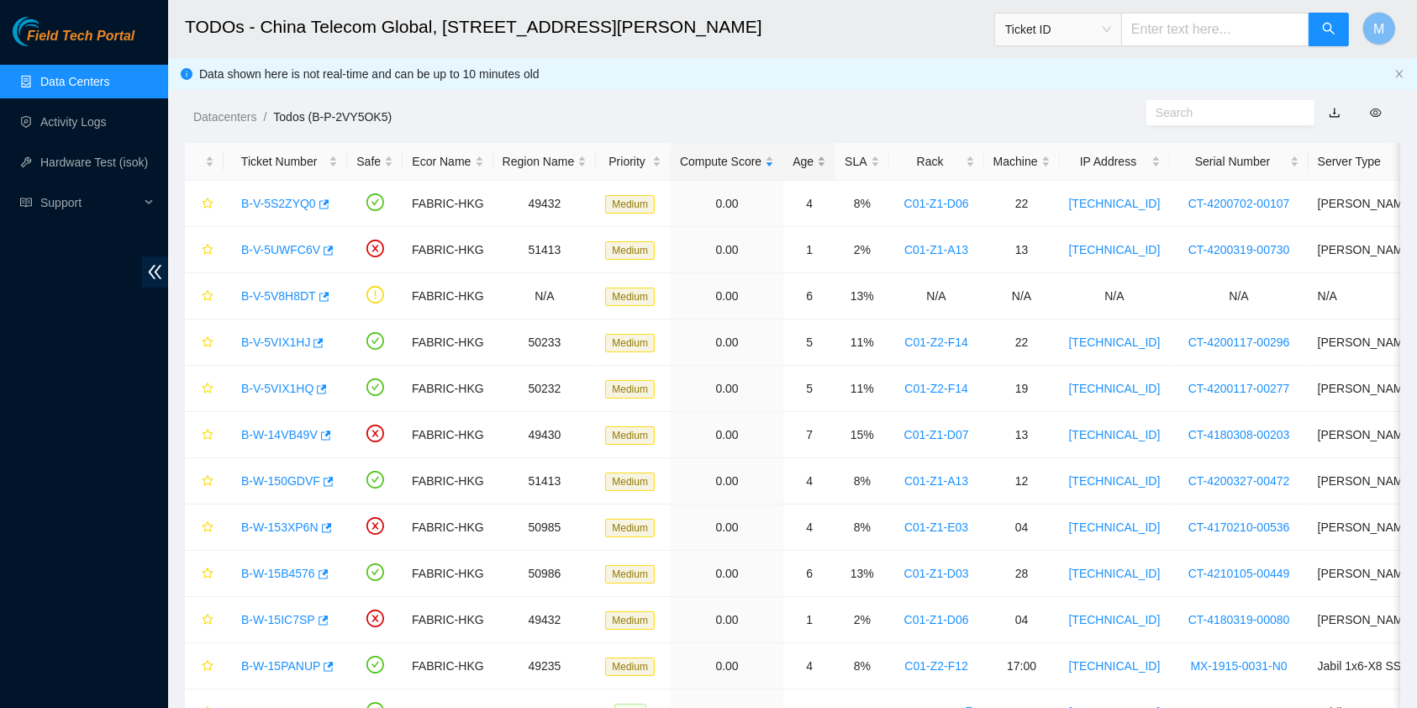
click at [800, 163] on div "Age" at bounding box center [809, 161] width 34 height 18
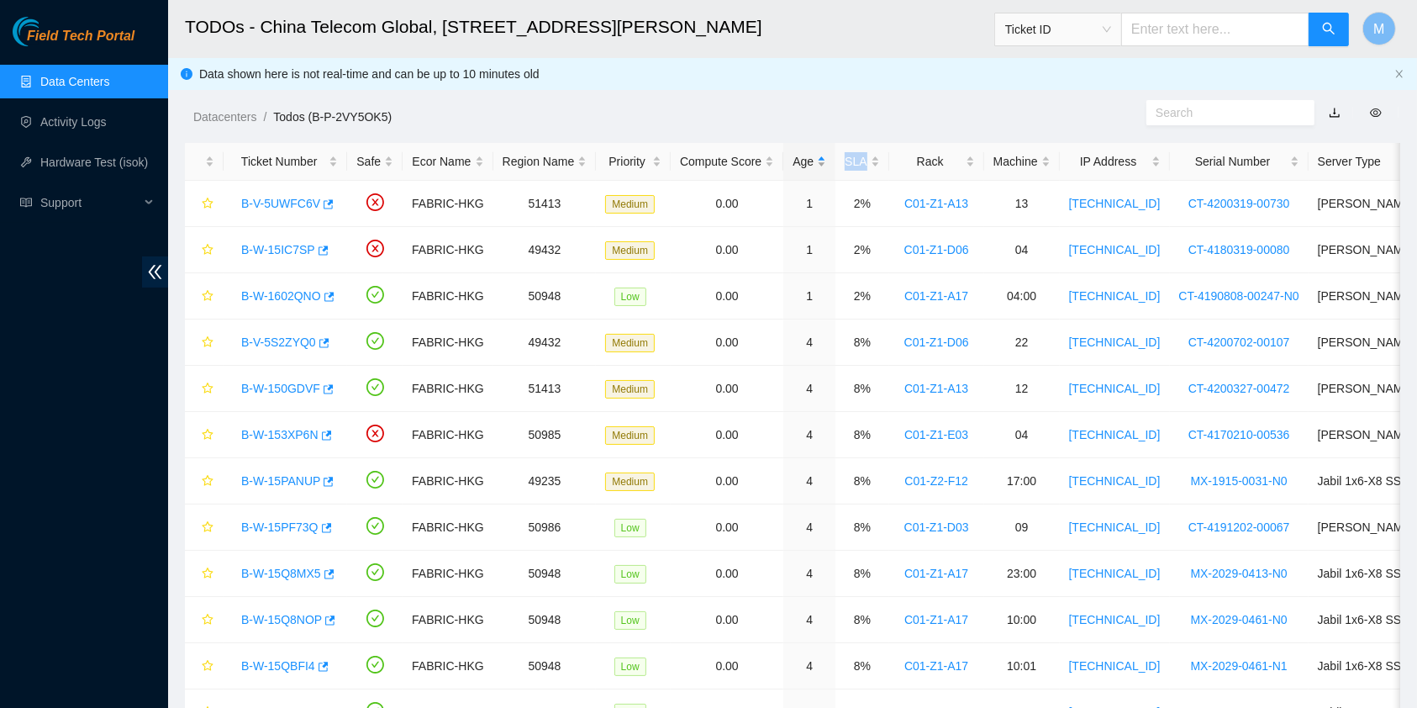
click at [800, 163] on div "Age" at bounding box center [809, 161] width 34 height 18
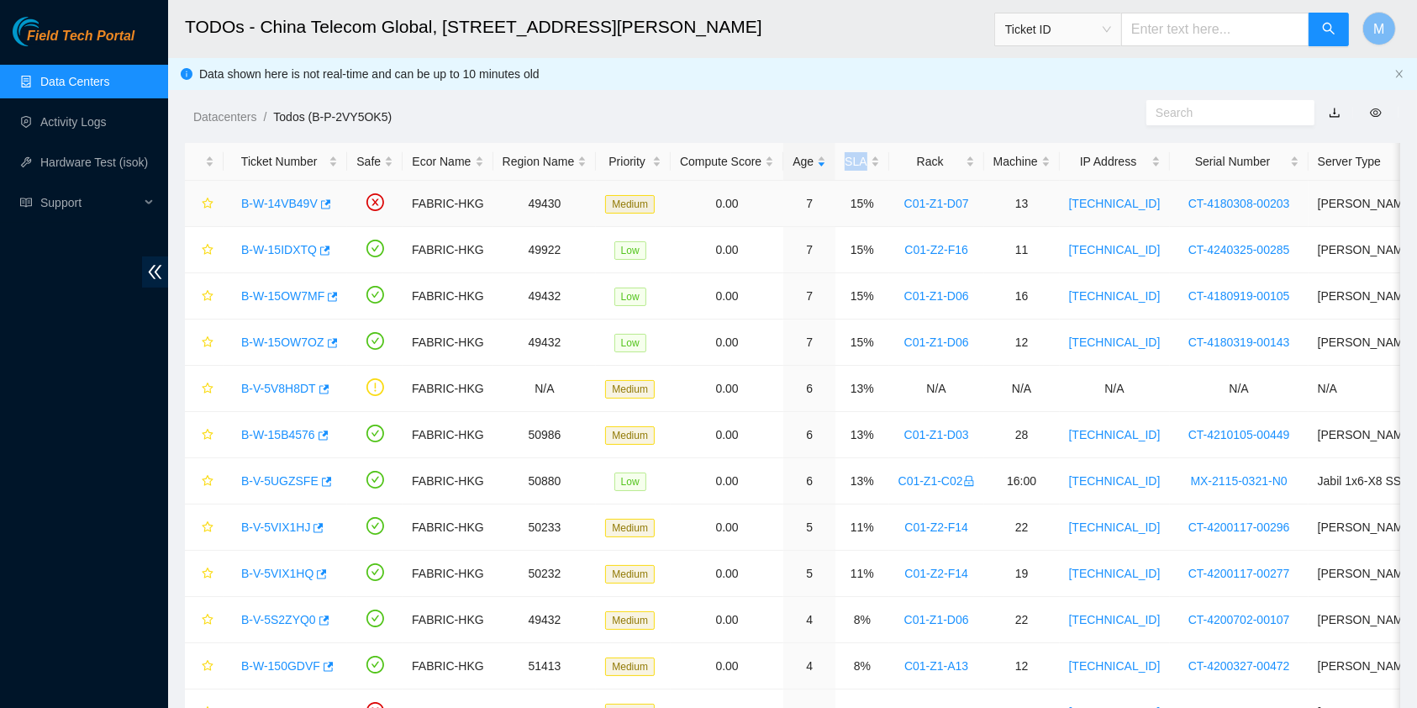
click at [294, 203] on link "B-W-14VB49V" at bounding box center [279, 203] width 76 height 13
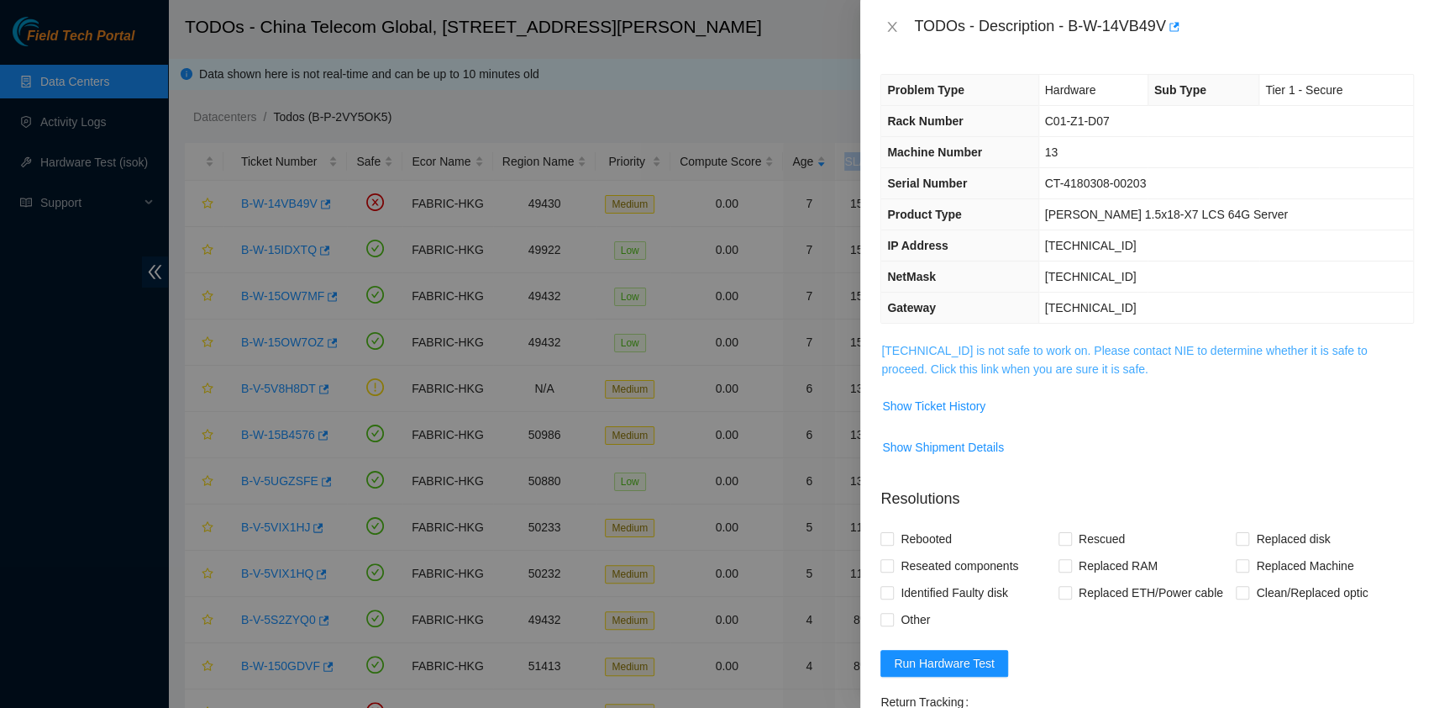
click at [1065, 345] on link "[TECHNICAL_ID] is not safe to work on. Please contact NIE to determine whether …" at bounding box center [1124, 360] width 486 height 32
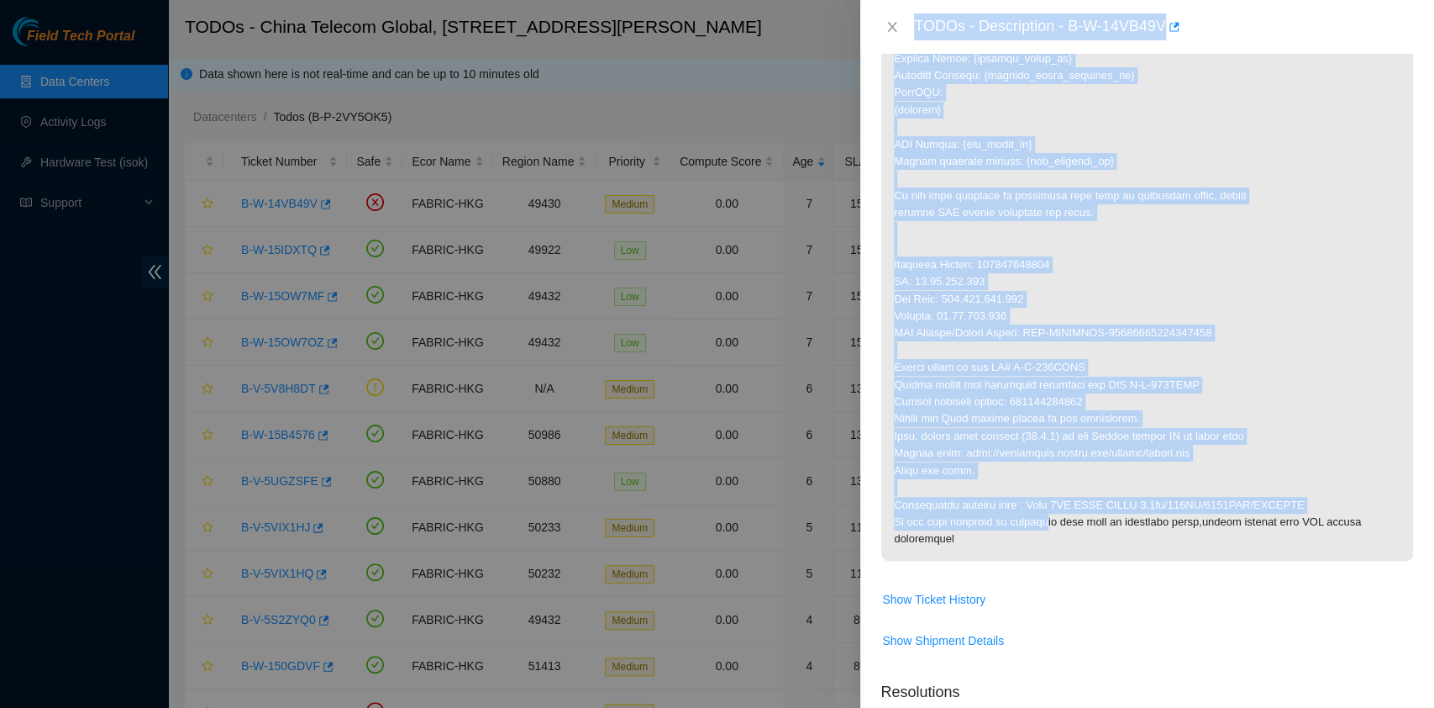
drag, startPoint x: 914, startPoint y: 18, endPoint x: 1009, endPoint y: 508, distance: 499.0
click at [1026, 514] on div "TODOs - Description - B-W-14VB49V Problem Type Hardware Sub Type Tier 1 - Secur…" at bounding box center [1147, 354] width 574 height 708
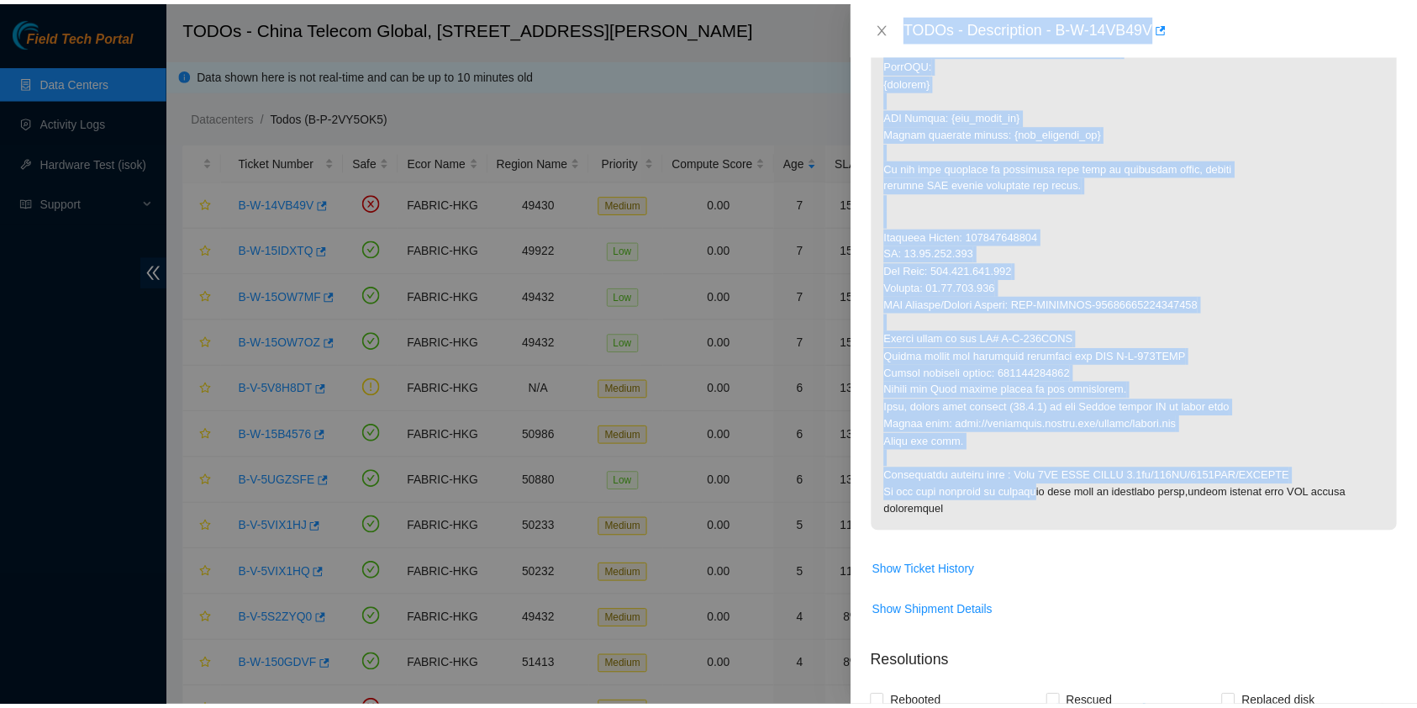
scroll to position [643, 0]
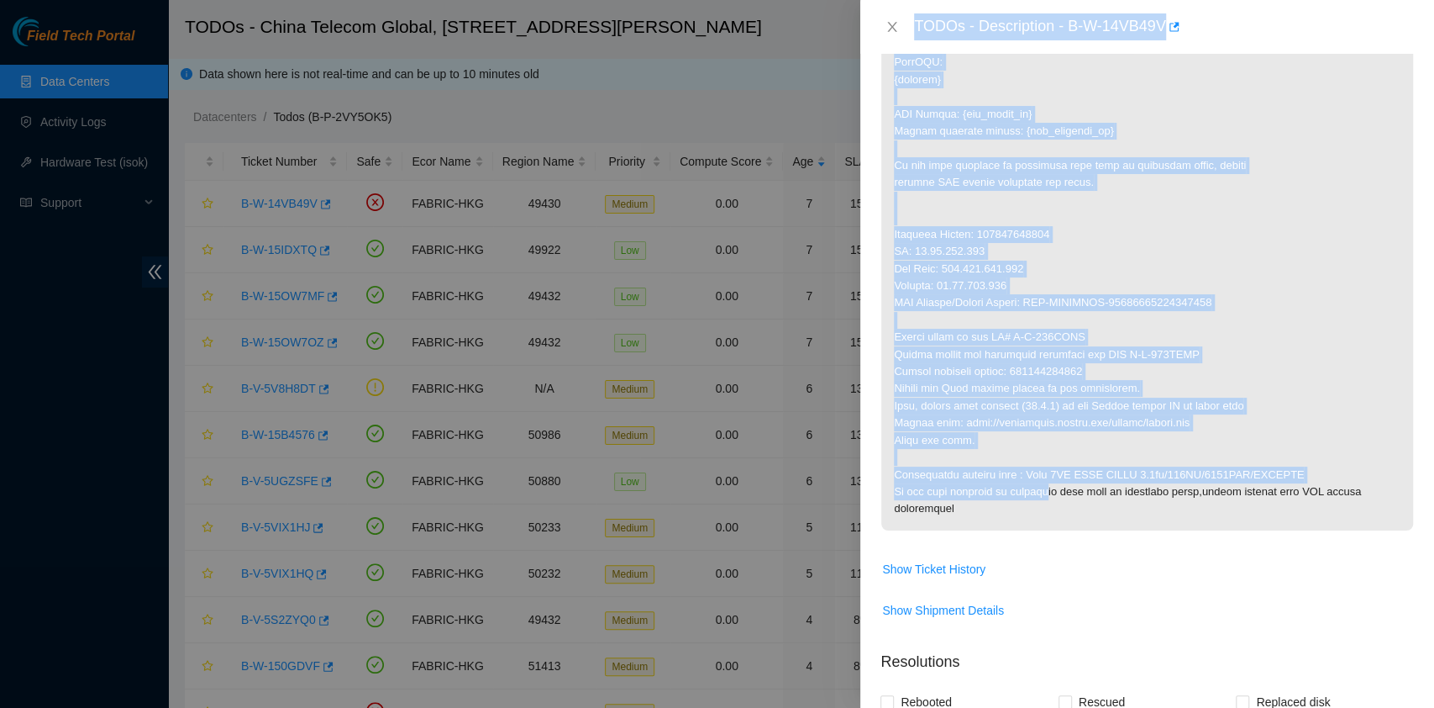
copy div "TODOs - Description - B-W-14VB49V Problem Type Hardware Sub Type Tier 1 - Secur…"
click at [887, 29] on icon "close" at bounding box center [892, 26] width 13 height 13
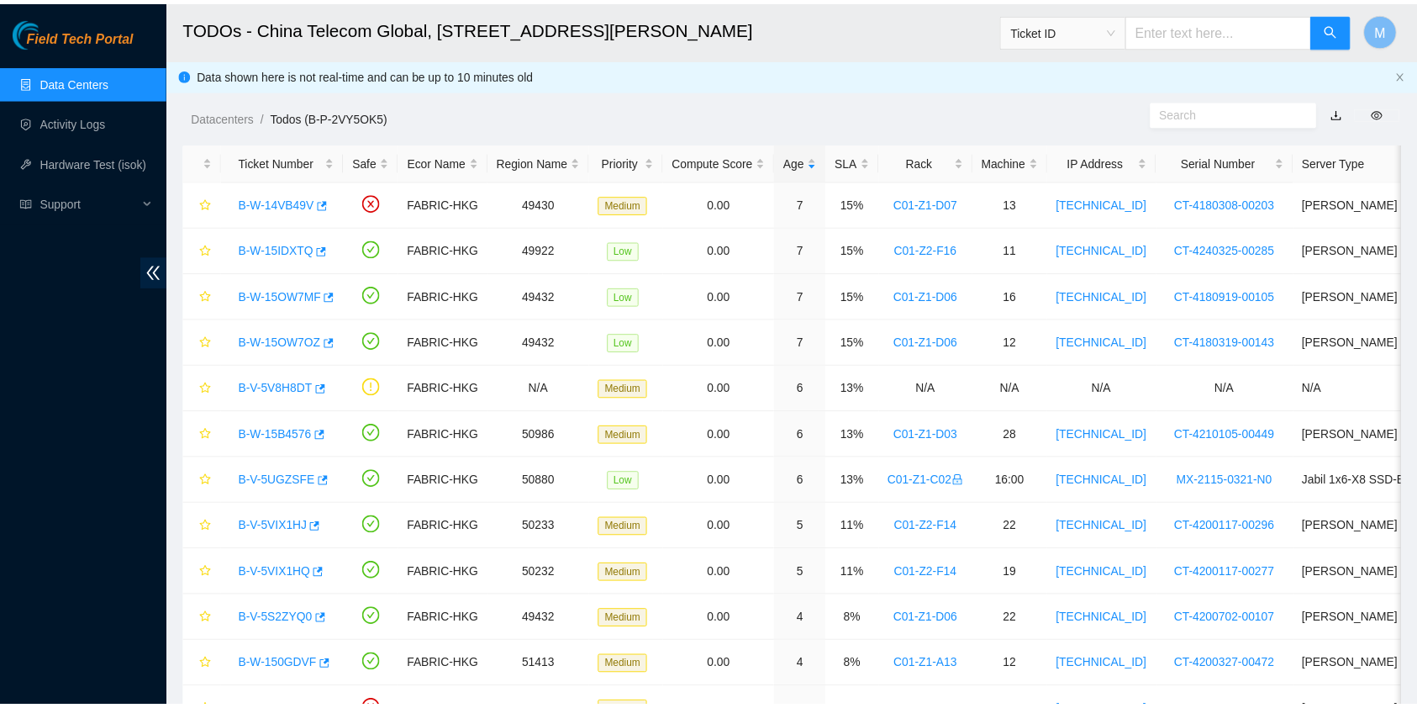
scroll to position [176, 0]
